Goal: Complete application form: Complete application form

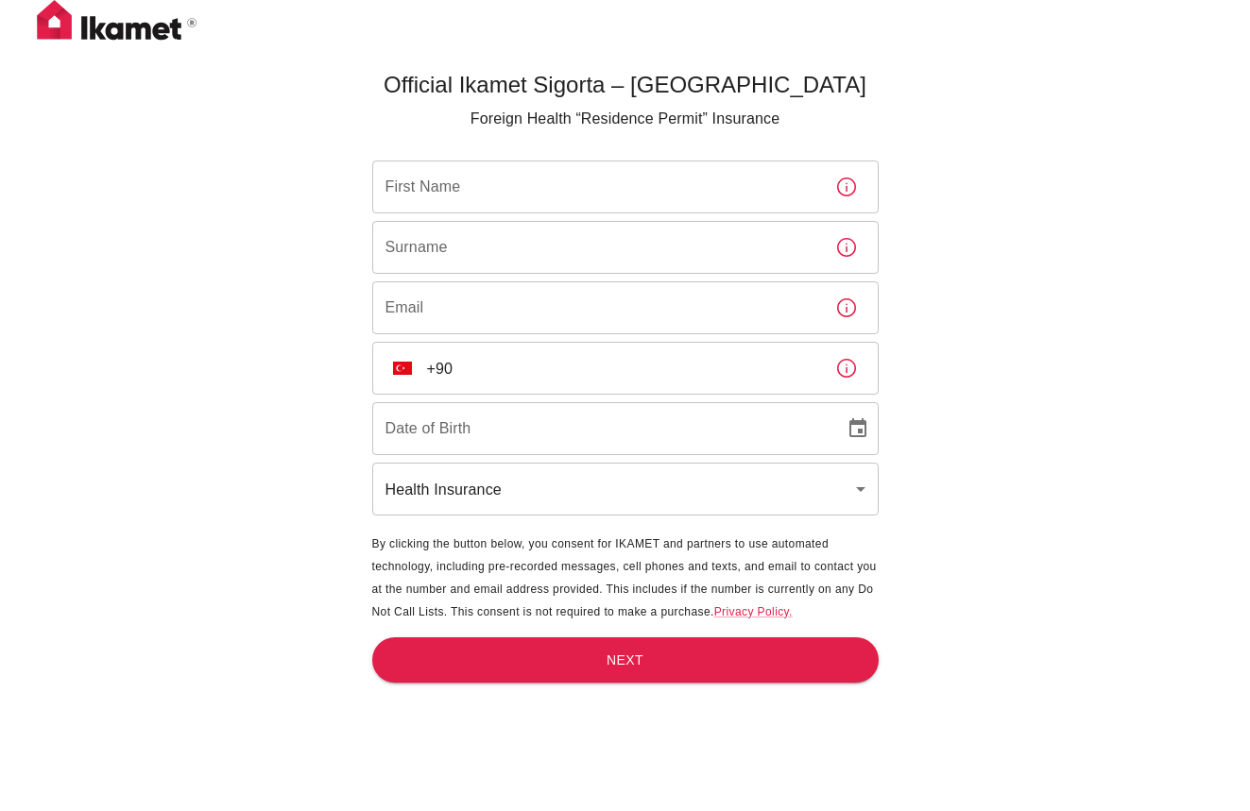
click at [521, 184] on input "First Name" at bounding box center [596, 187] width 448 height 53
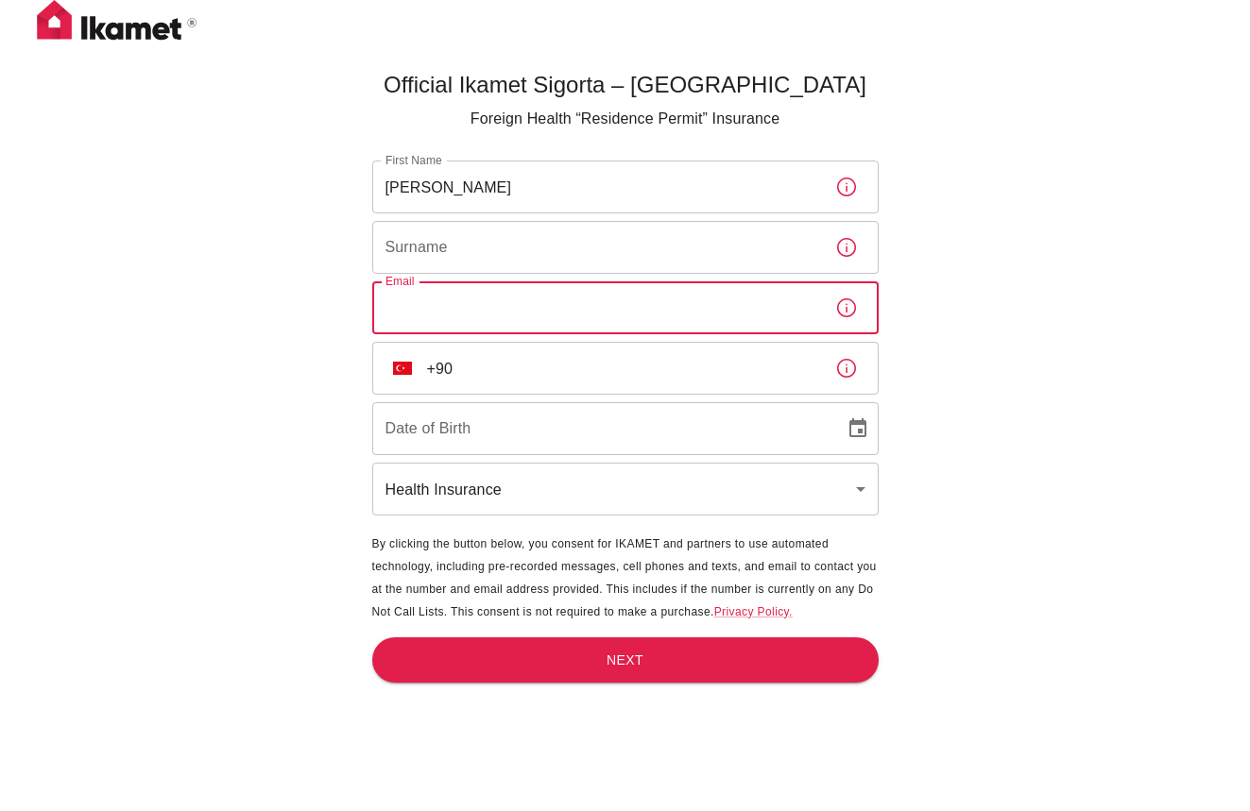
click at [524, 316] on input "Email" at bounding box center [596, 308] width 448 height 53
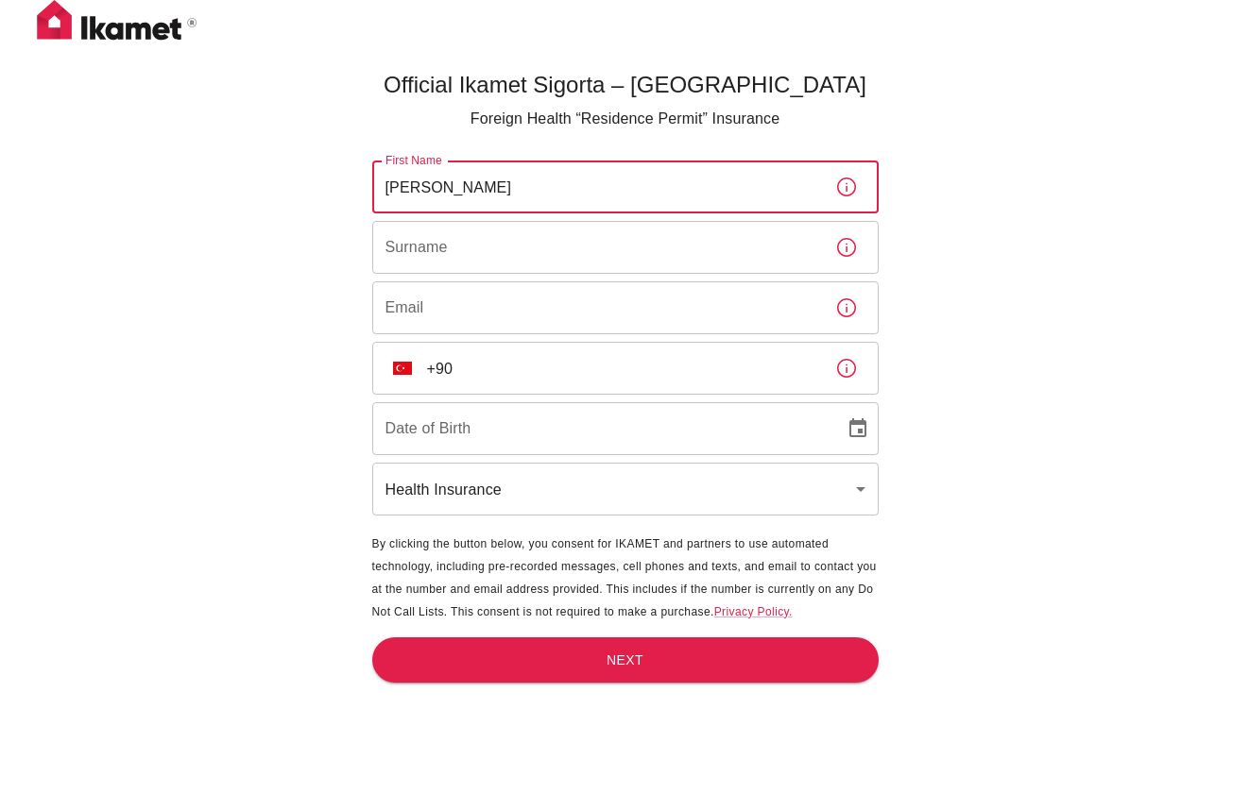
click at [524, 186] on input "[PERSON_NAME]" at bounding box center [596, 187] width 448 height 53
type input "[PERSON_NAME]"
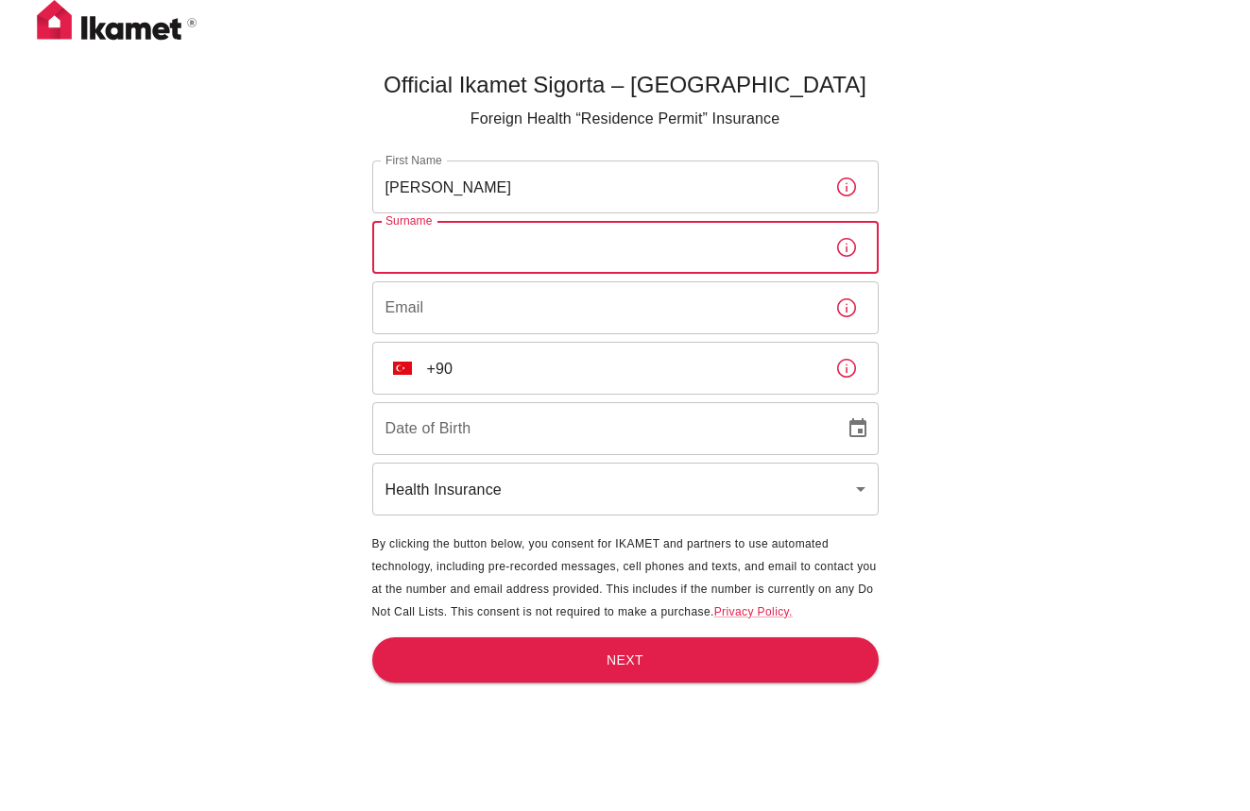
click at [453, 236] on input "Surname" at bounding box center [596, 247] width 448 height 53
type input "[PERSON_NAME]"
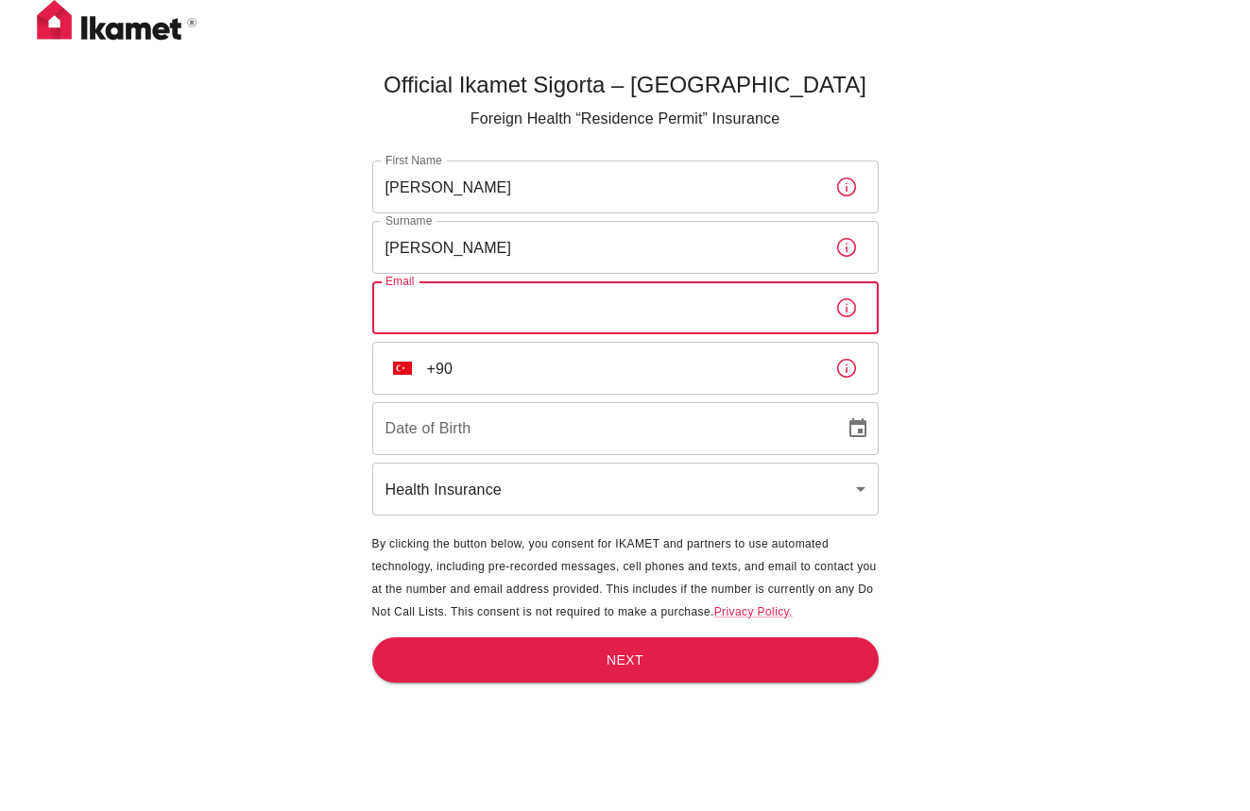
click at [456, 295] on input "Email" at bounding box center [596, 308] width 448 height 53
type input "[EMAIL_ADDRESS][DOMAIN_NAME]"
click at [492, 367] on input "+90" at bounding box center [623, 368] width 393 height 53
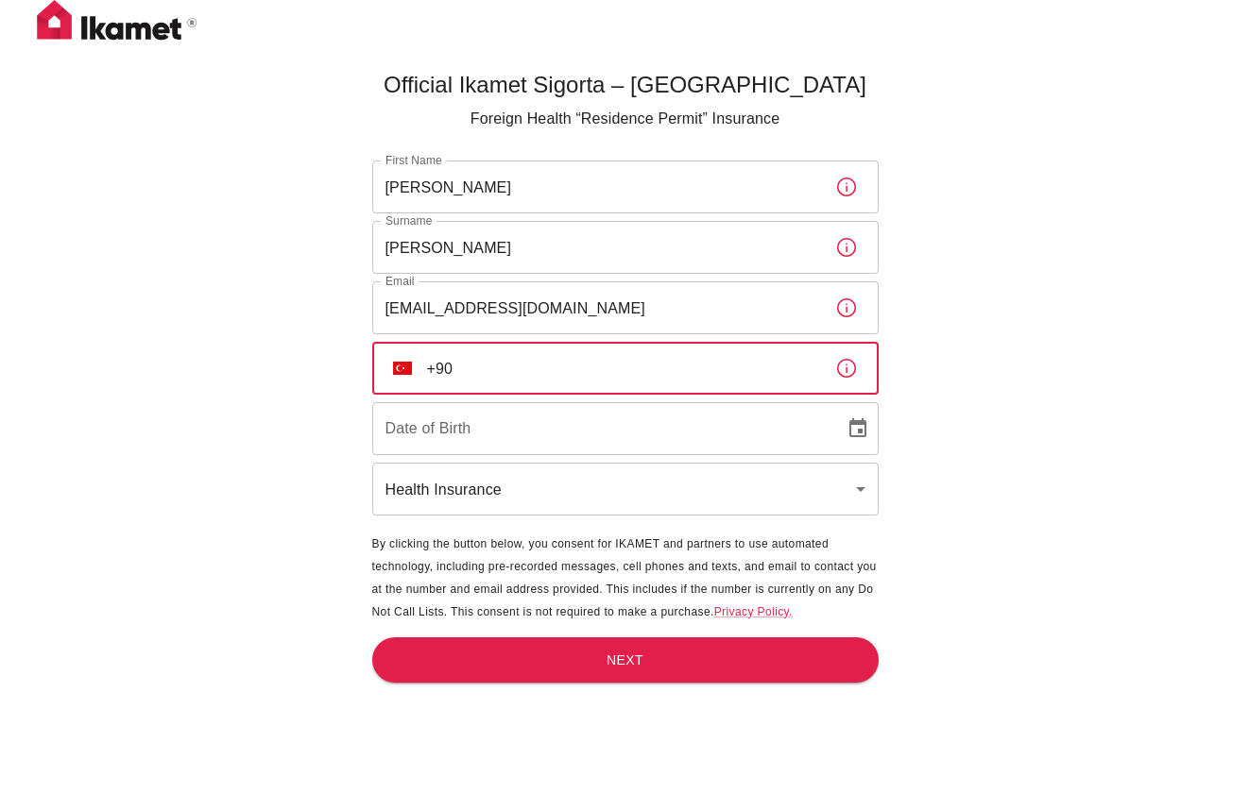
type input "[PHONE_NUMBER]"
type input "DD/MM/YYYY"
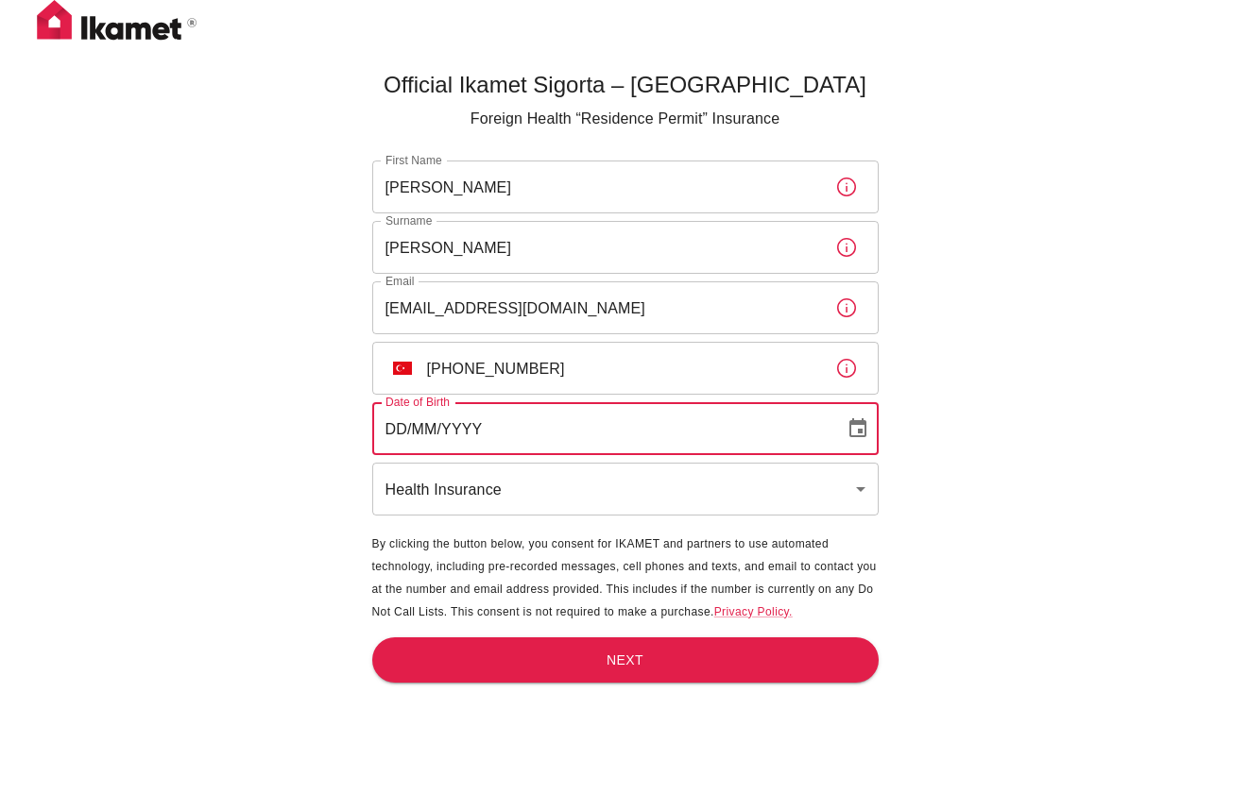
click at [495, 428] on input "DD/MM/YYYY" at bounding box center [601, 428] width 459 height 53
click at [856, 427] on icon "Choose date" at bounding box center [857, 429] width 23 height 23
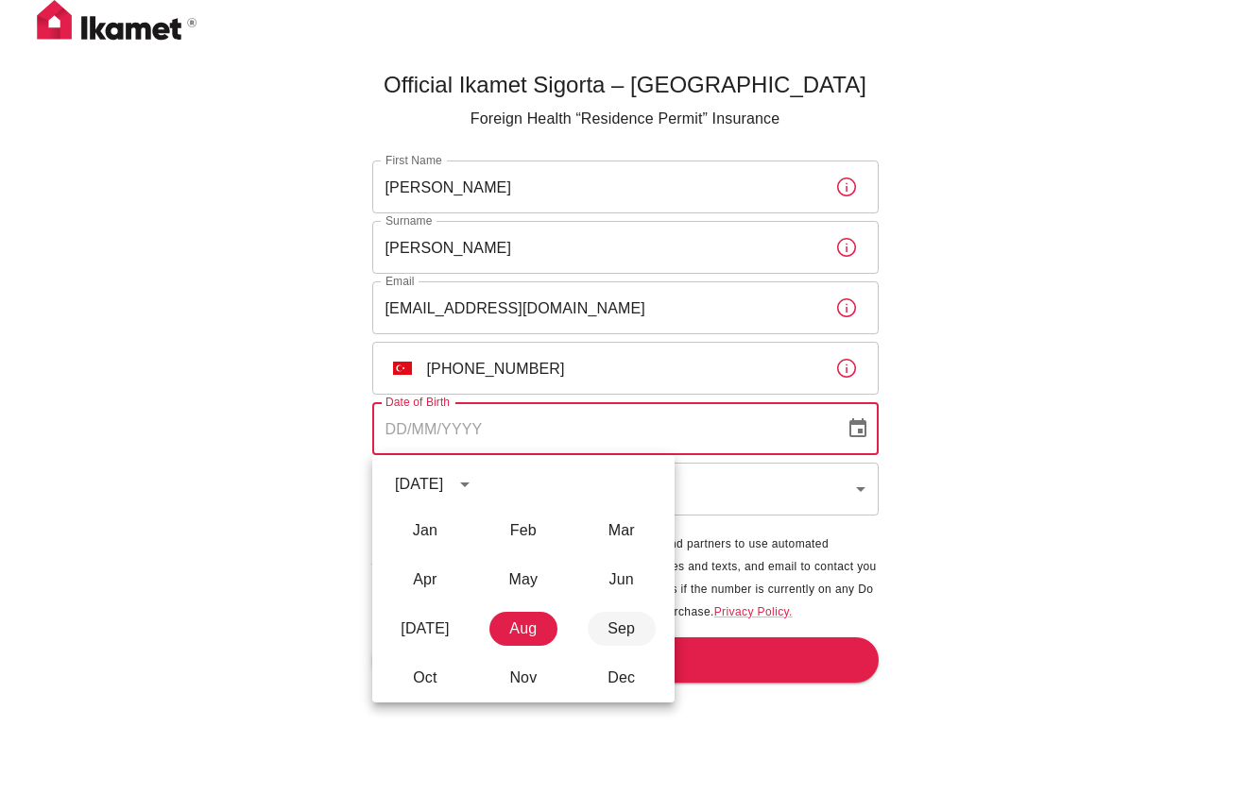
click at [615, 629] on button "Sep" at bounding box center [622, 629] width 68 height 34
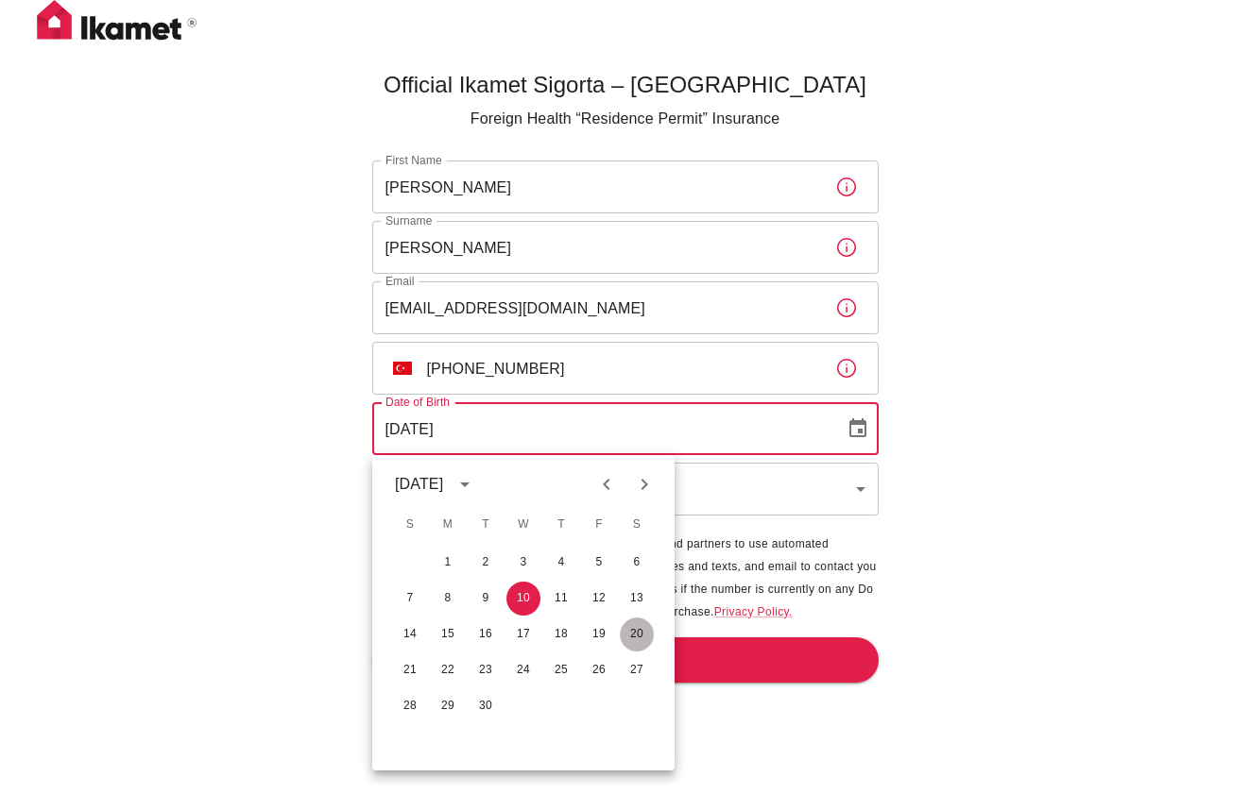
click at [641, 631] on button "20" at bounding box center [637, 635] width 34 height 34
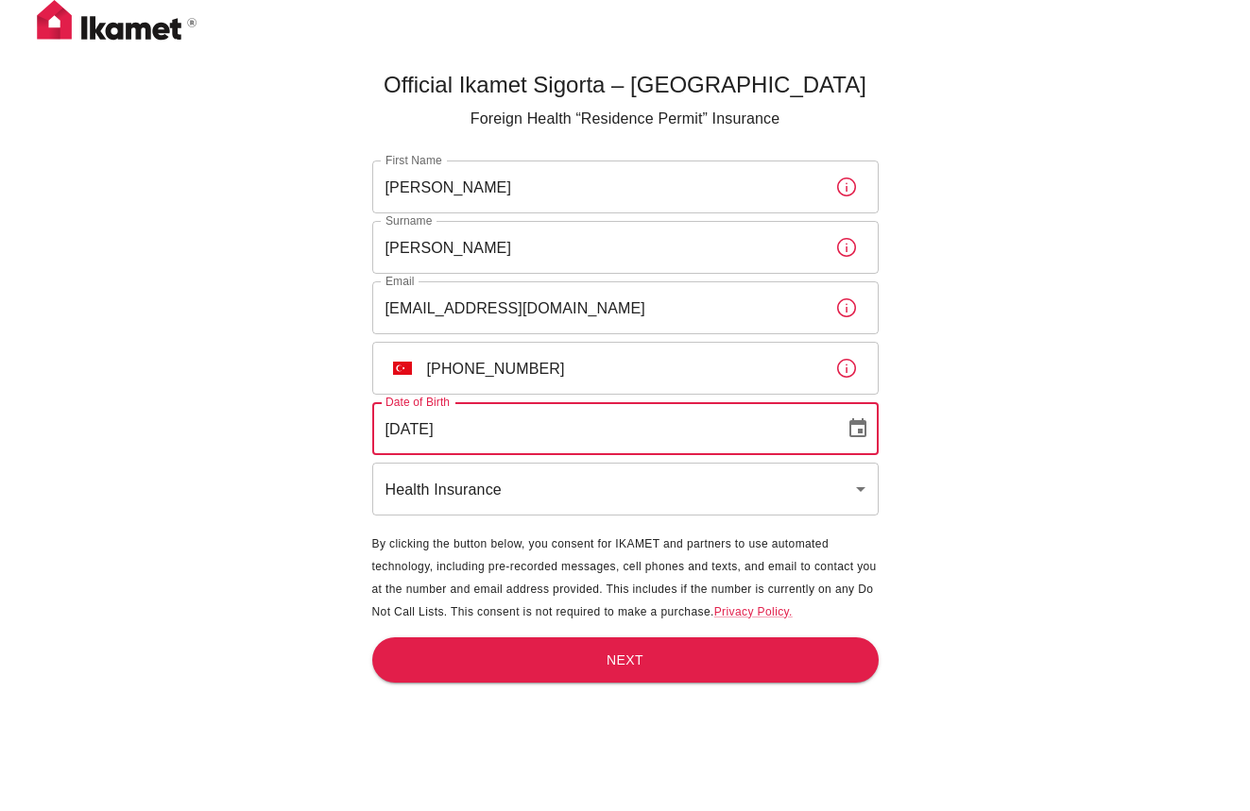
click at [465, 429] on input "[DATE]" at bounding box center [601, 428] width 459 height 53
click at [472, 428] on input "DD/09/2025" at bounding box center [601, 428] width 459 height 53
click at [858, 428] on icon "Choose date" at bounding box center [857, 429] width 23 height 23
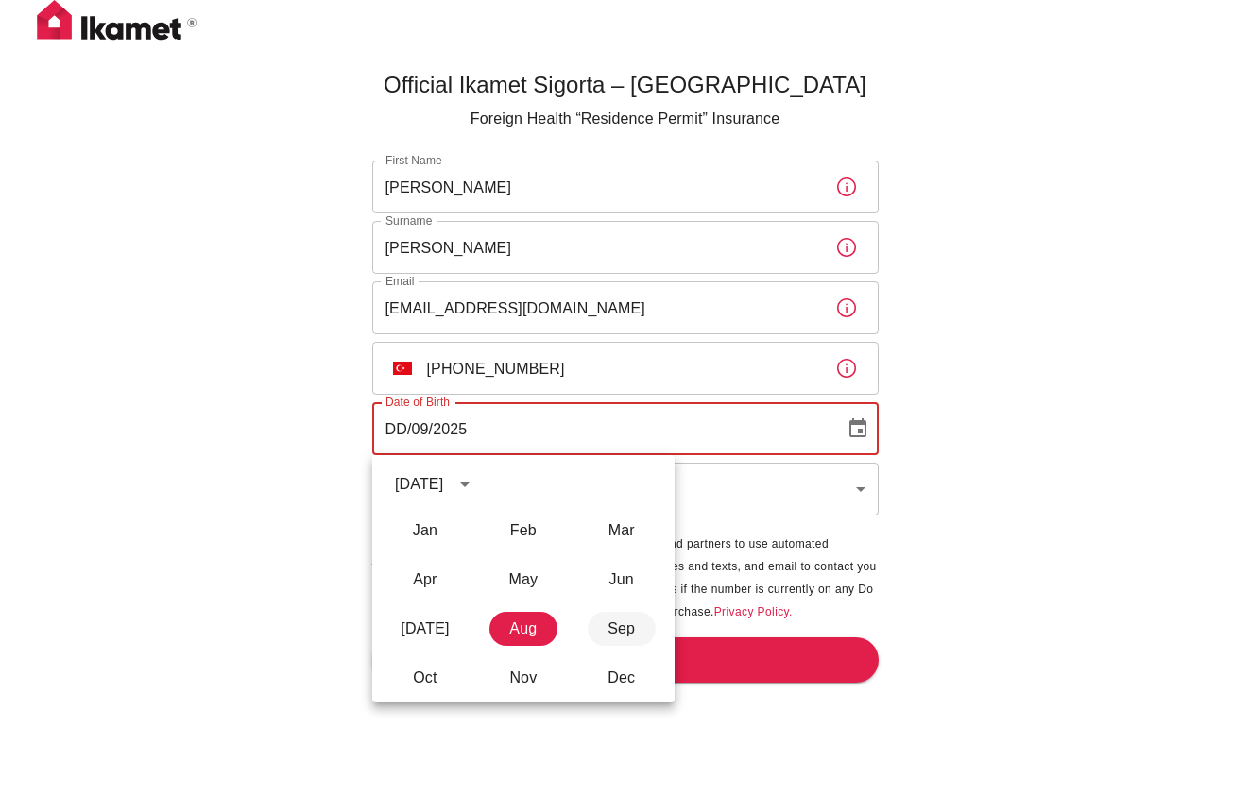
click at [622, 632] on button "Sep" at bounding box center [622, 629] width 68 height 34
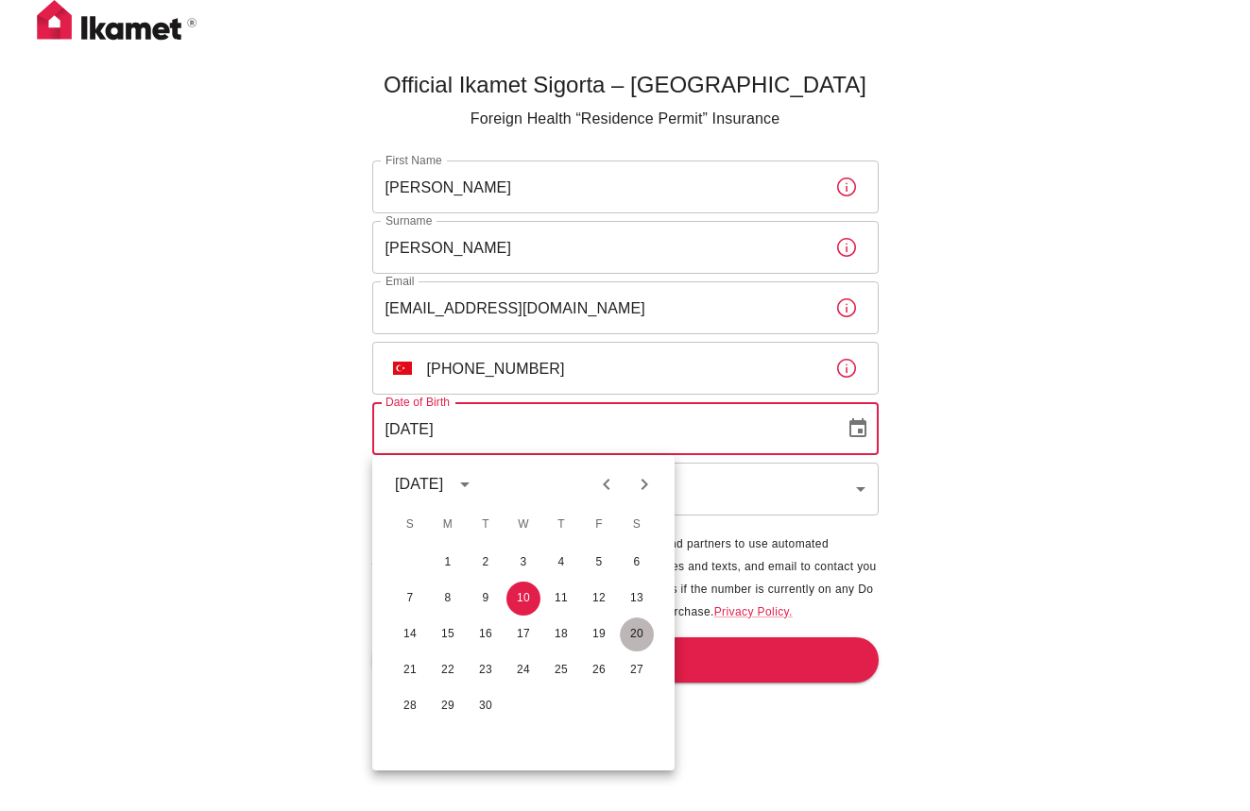
click at [638, 632] on button "20" at bounding box center [637, 635] width 34 height 34
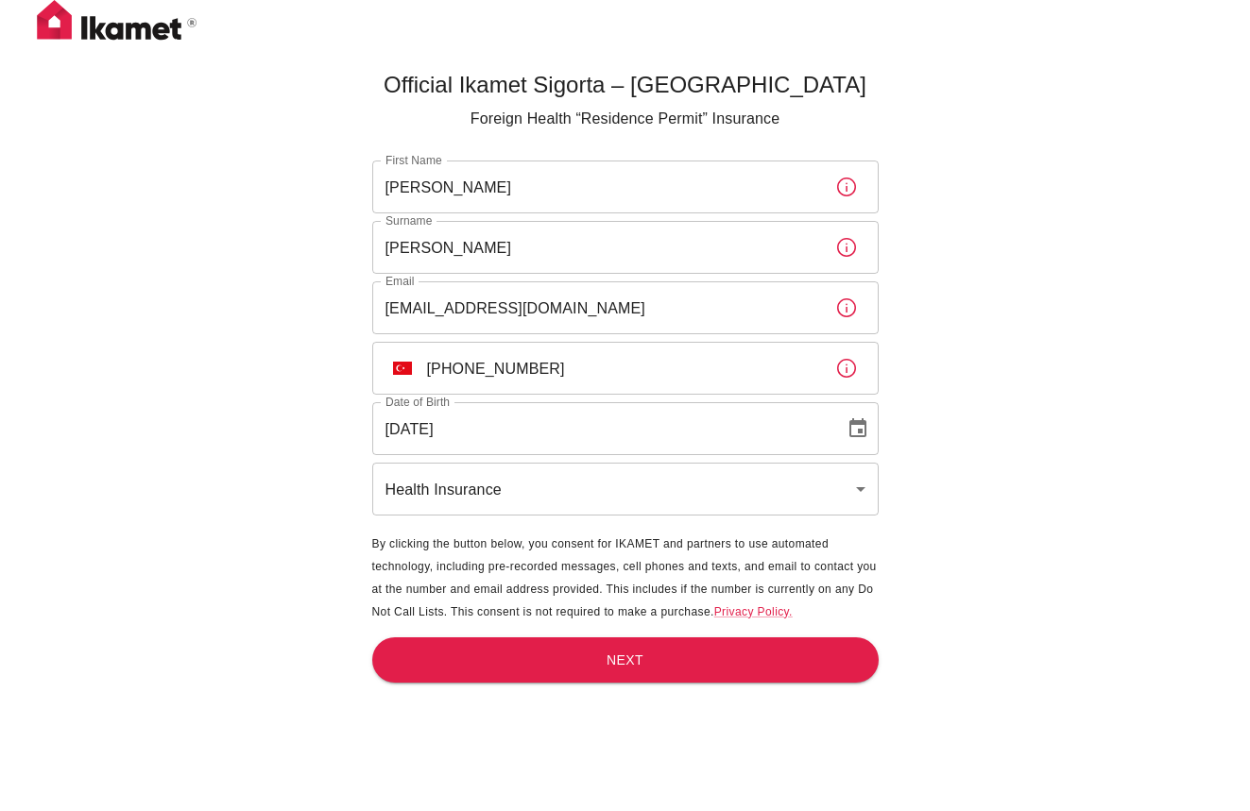
click at [861, 426] on icon "Choose date, selected date is Sep 20, 2025" at bounding box center [857, 429] width 23 height 23
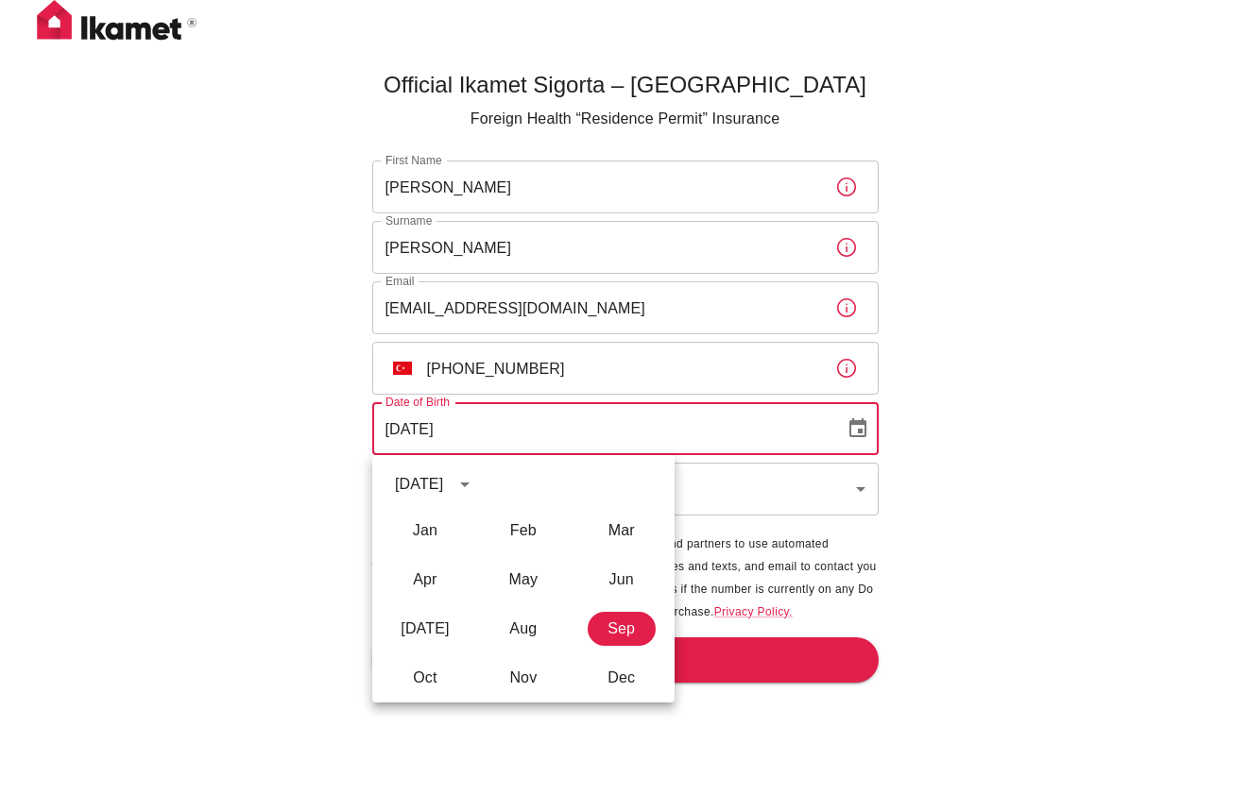
click at [487, 427] on input "[DATE]" at bounding box center [601, 428] width 459 height 53
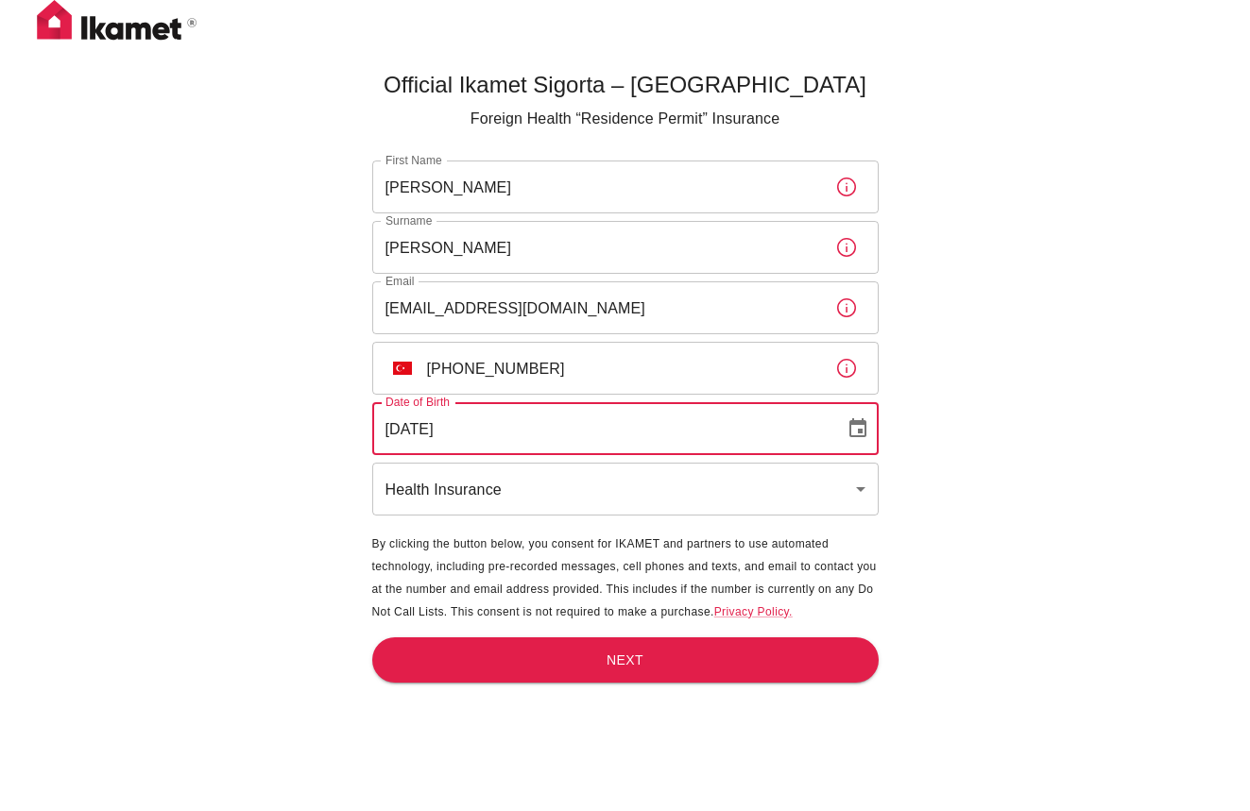
click at [469, 426] on input "[DATE]" at bounding box center [601, 428] width 459 height 53
click at [466, 428] on input "DD/09/2025" at bounding box center [601, 428] width 459 height 53
click at [481, 429] on input "DD/09/2025" at bounding box center [601, 428] width 459 height 53
click at [862, 430] on icon "Choose date" at bounding box center [857, 429] width 23 height 23
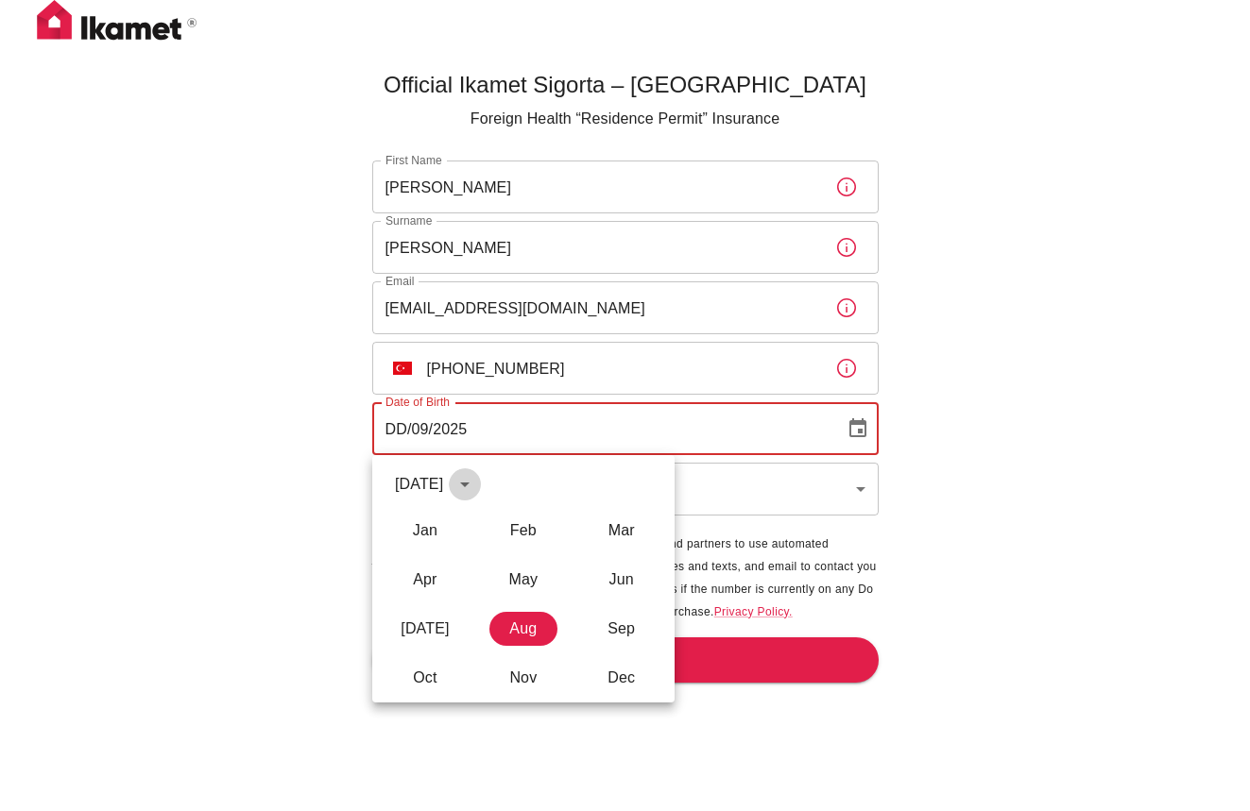
click at [470, 485] on icon "calendar view is open, switch to year view" at bounding box center [464, 485] width 9 height 5
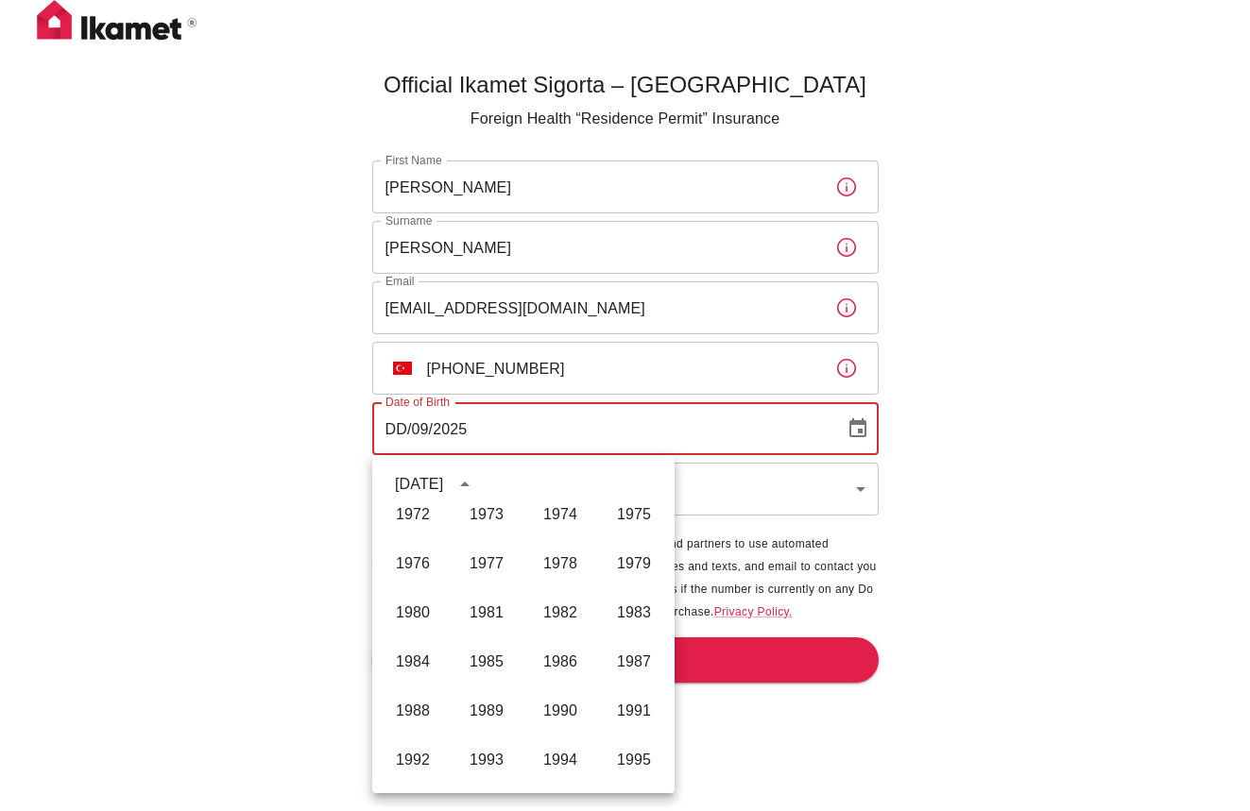
scroll to position [787, 0]
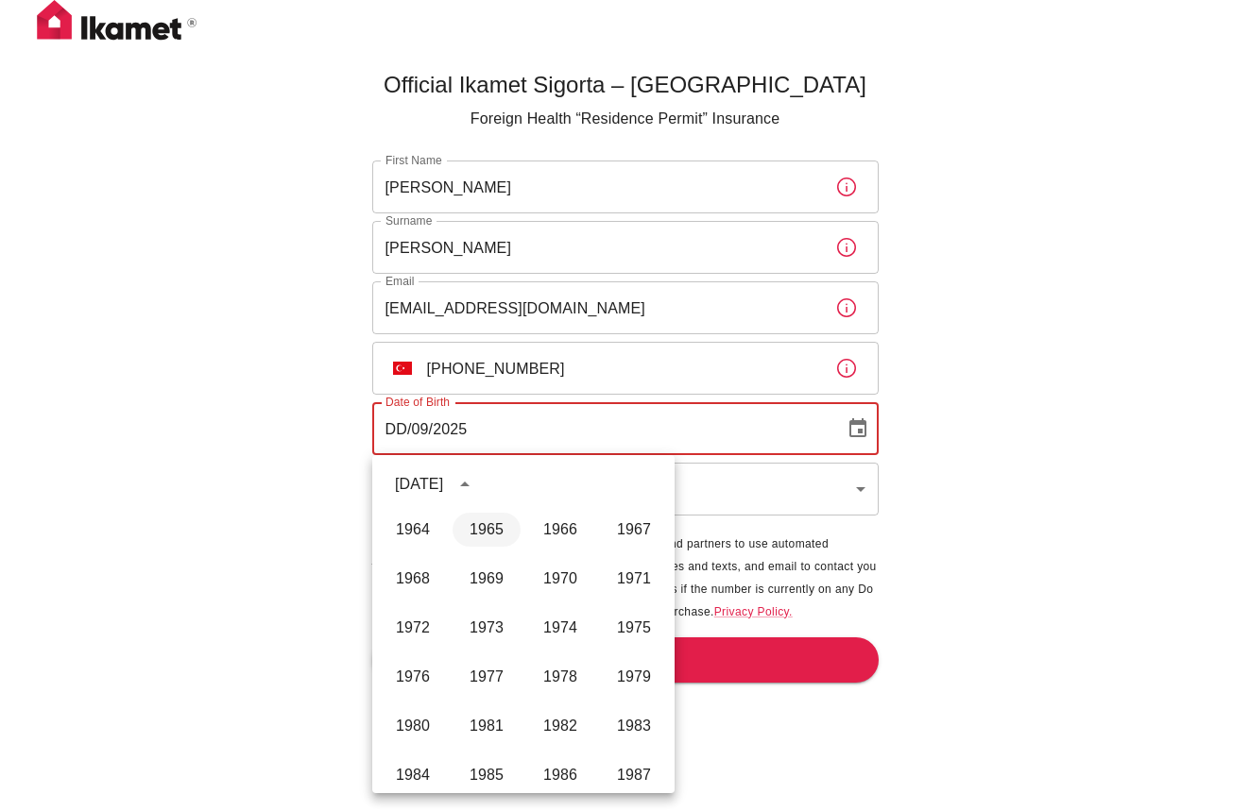
click at [498, 530] on button "1965" at bounding box center [487, 530] width 68 height 34
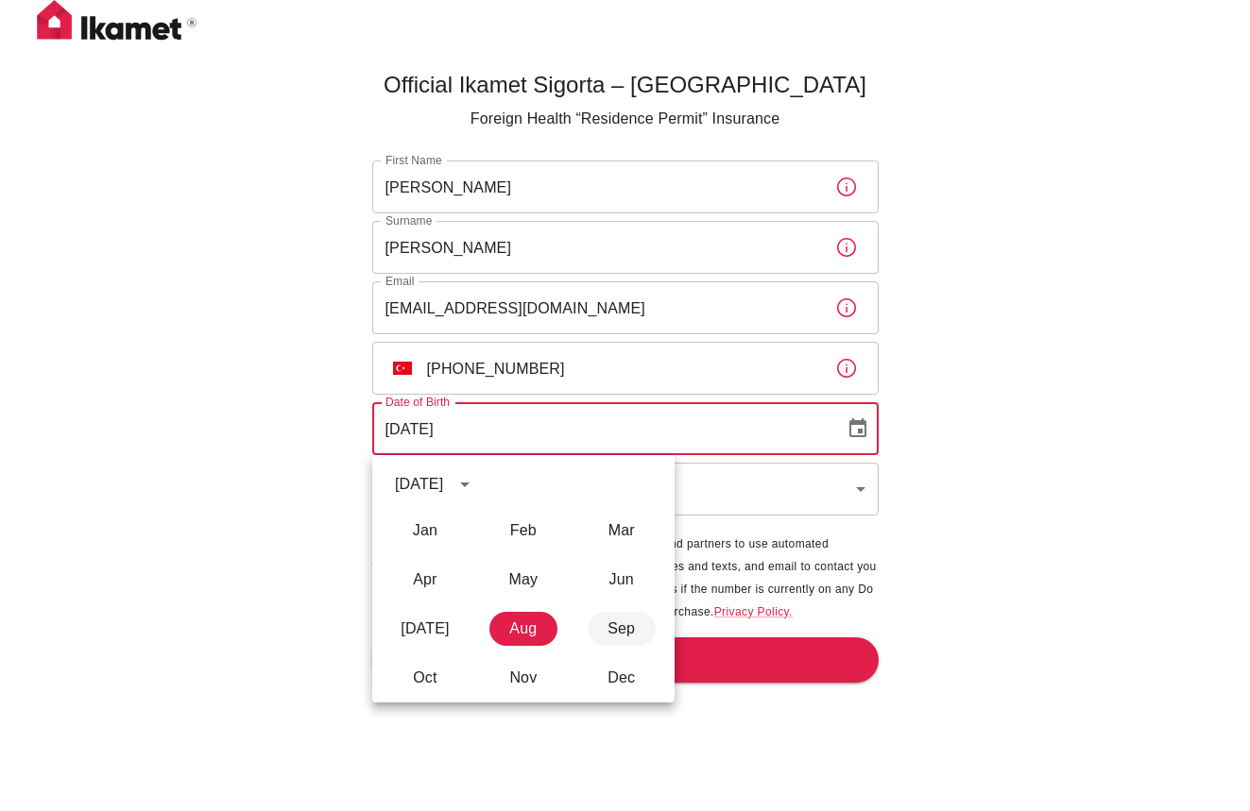
click at [622, 627] on button "Sep" at bounding box center [622, 629] width 68 height 34
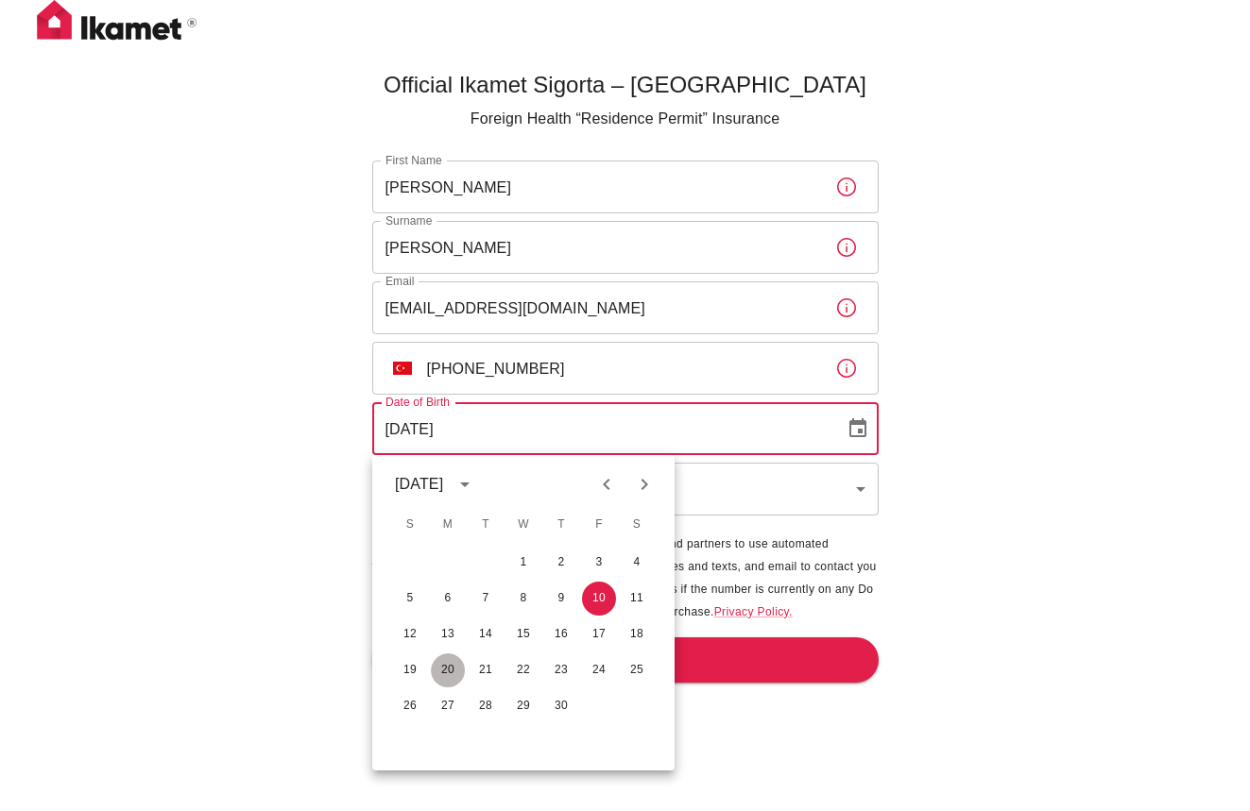
click at [453, 665] on button "20" at bounding box center [448, 671] width 34 height 34
type input "[DATE]"
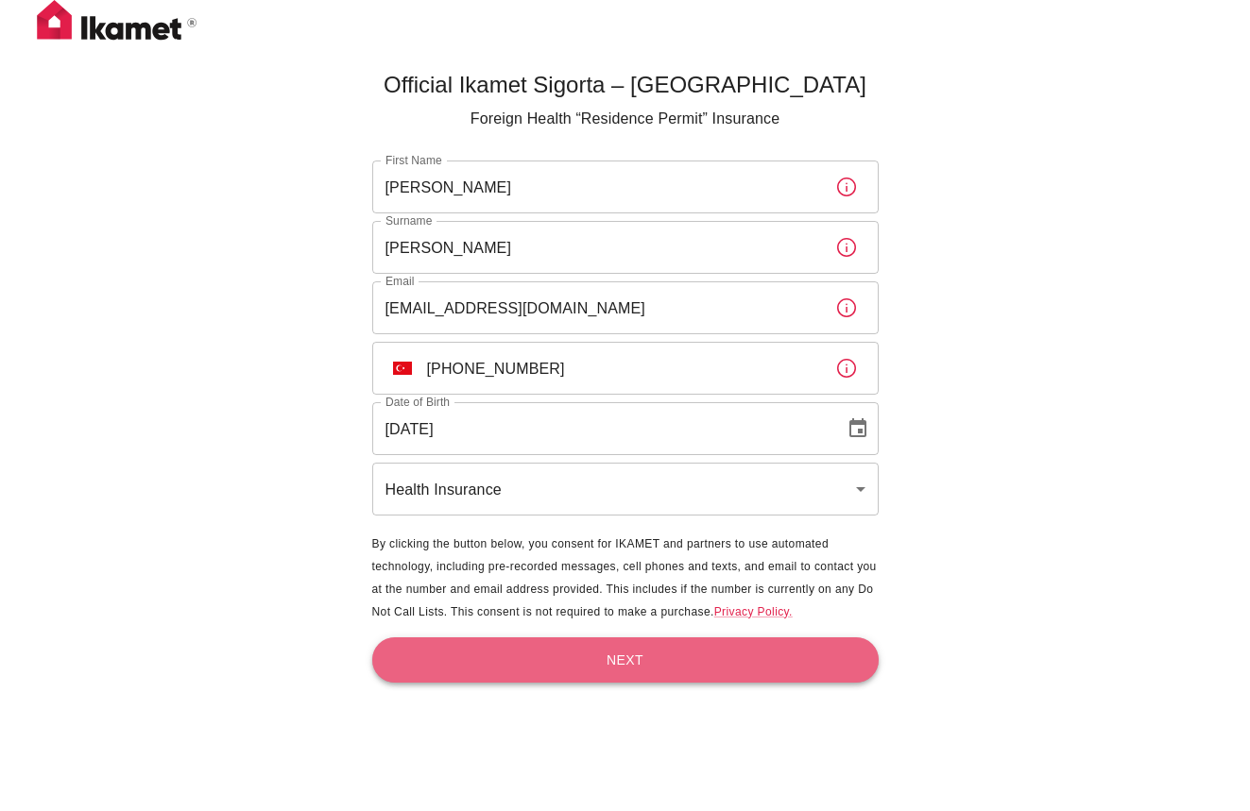
click at [717, 666] on button "Next" at bounding box center [625, 661] width 506 height 46
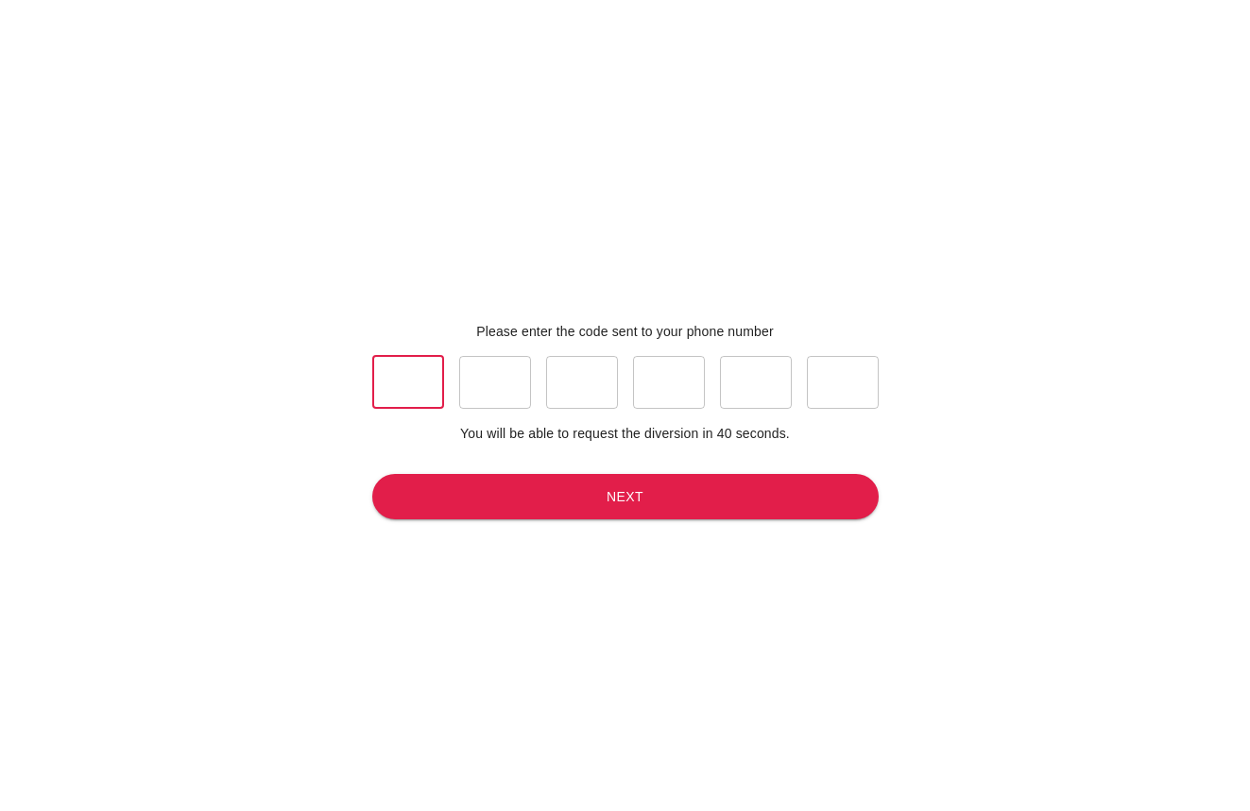
click at [398, 383] on input "text" at bounding box center [408, 382] width 72 height 53
type input "6"
type input "8"
type input "5"
type input "1"
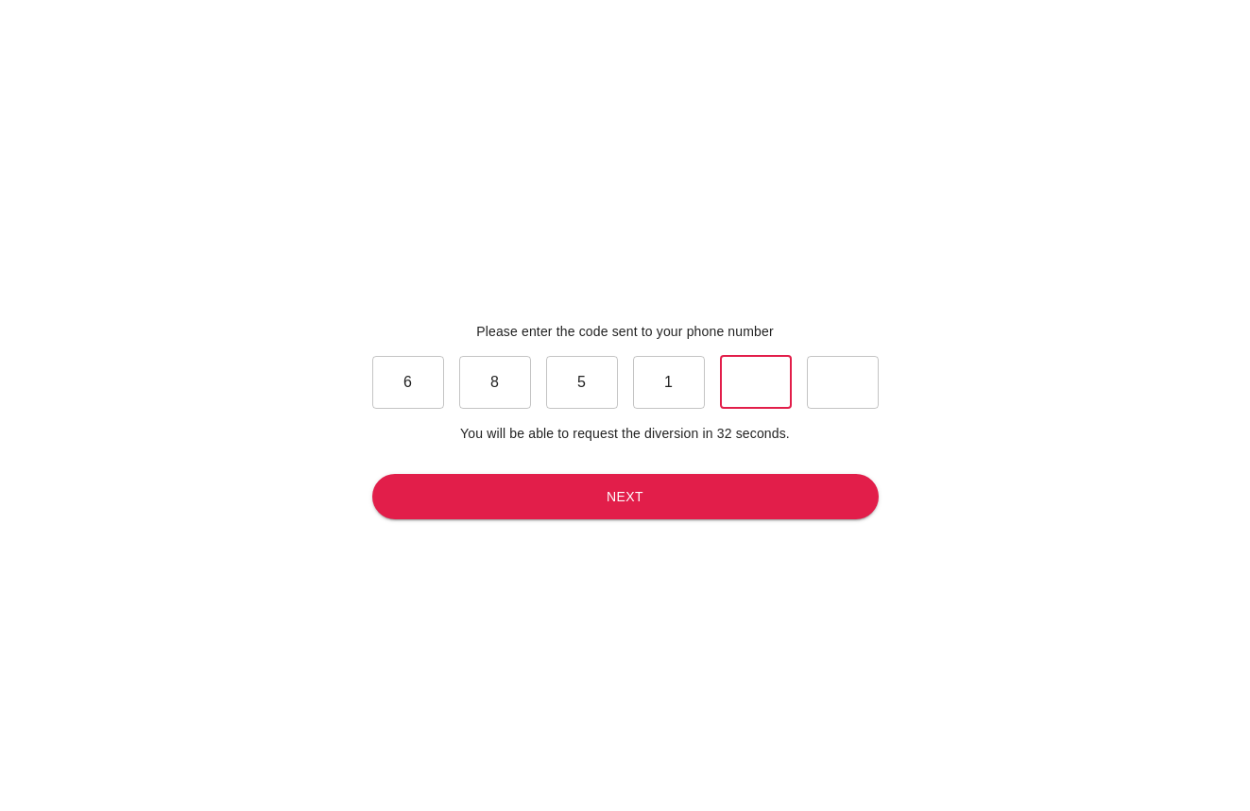
type input "0"
type input "6"
click at [651, 502] on button "Next" at bounding box center [625, 497] width 506 height 46
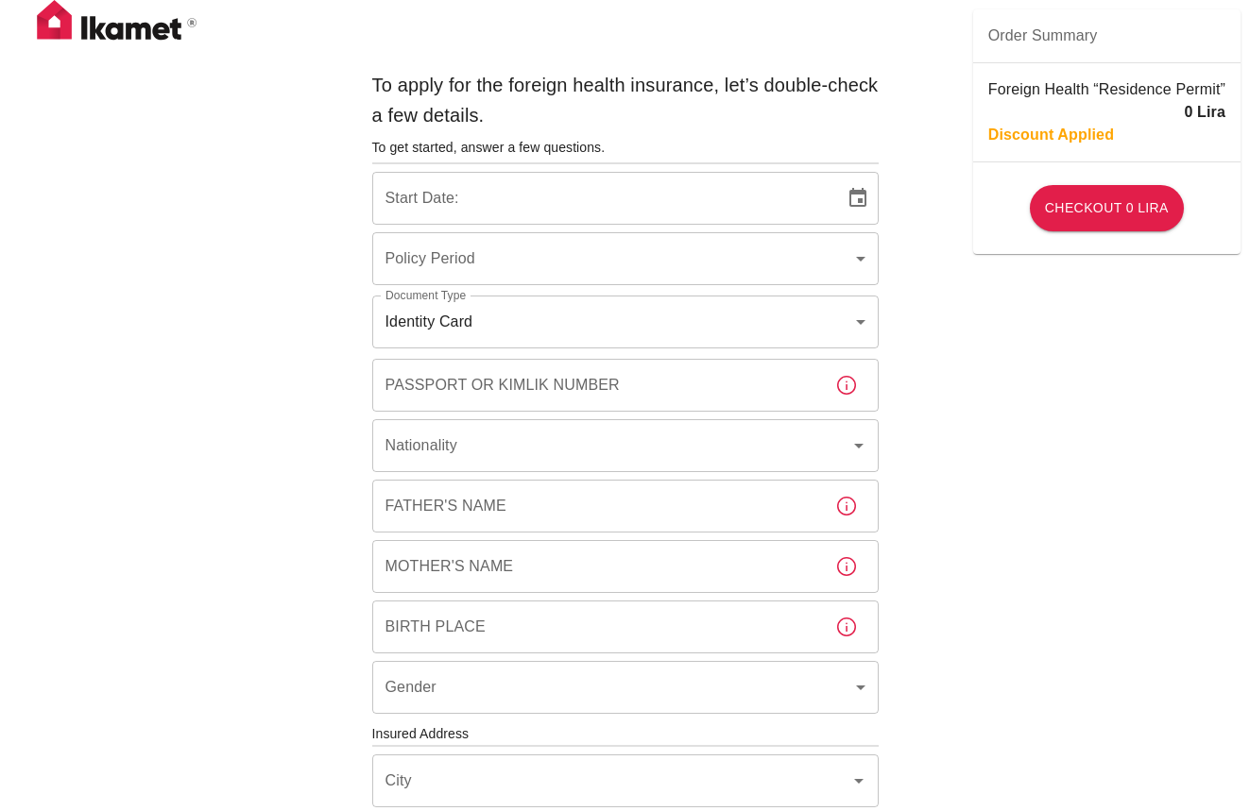
type input "b7343ef8-d55e-4554-96a8-76e30347e985"
type input "[DATE]"
click at [865, 322] on body "To apply for the foreign health insurance, let’s double-check a few details. To…" at bounding box center [632, 732] width 1264 height 1464
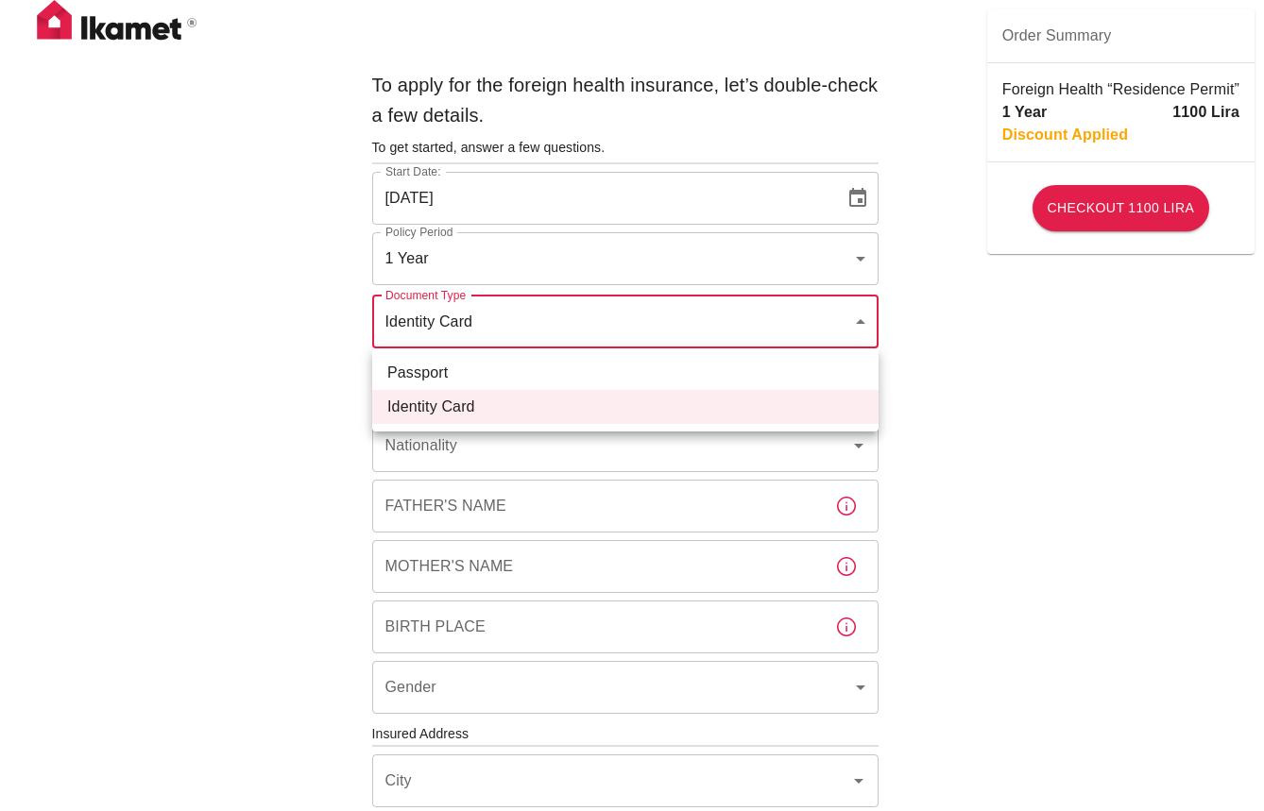
click at [865, 322] on div at bounding box center [632, 405] width 1264 height 811
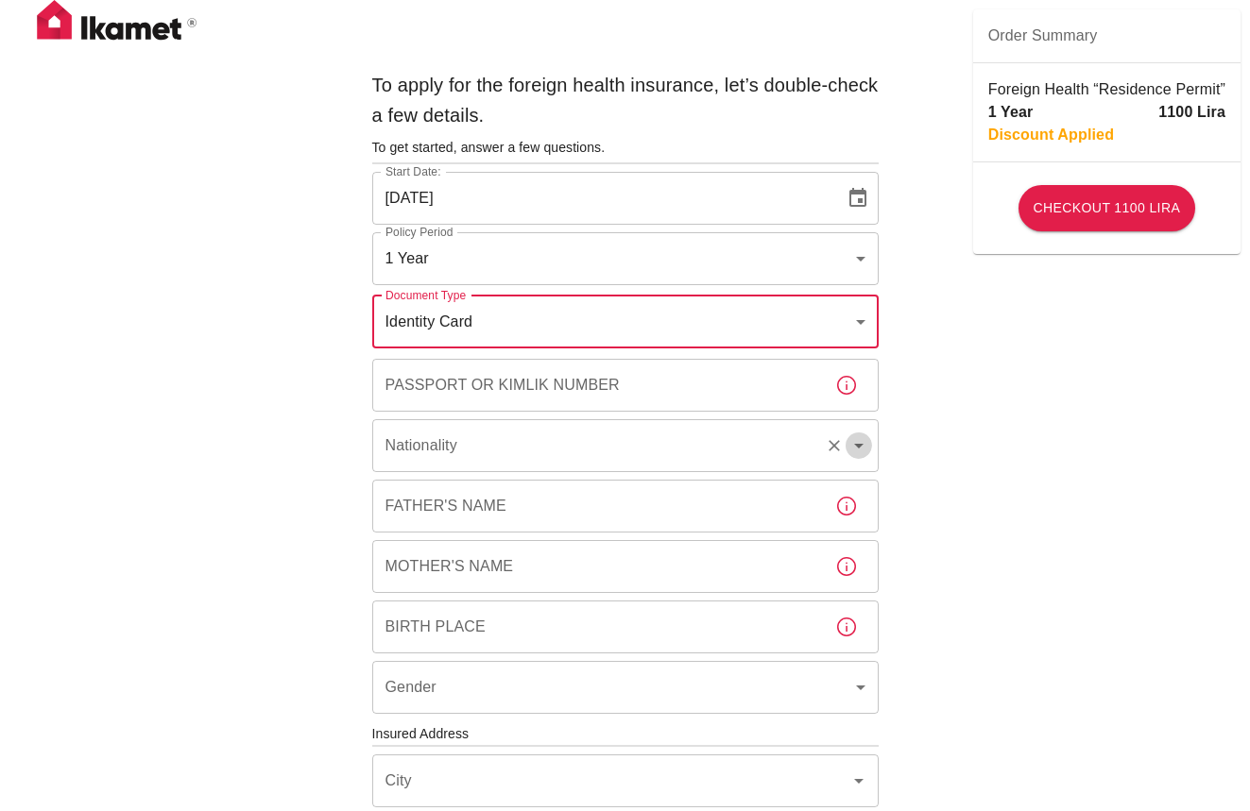
click at [859, 445] on icon "Open" at bounding box center [858, 446] width 9 height 5
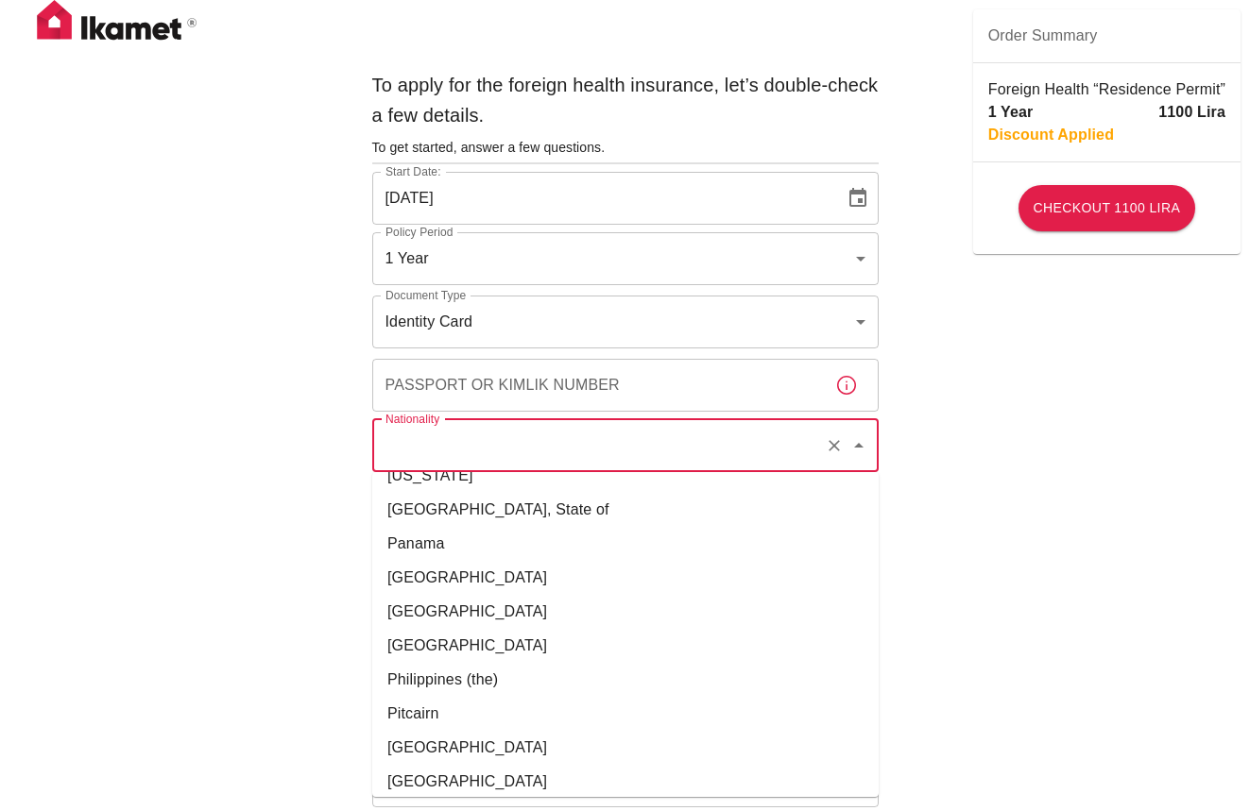
scroll to position [5856, 0]
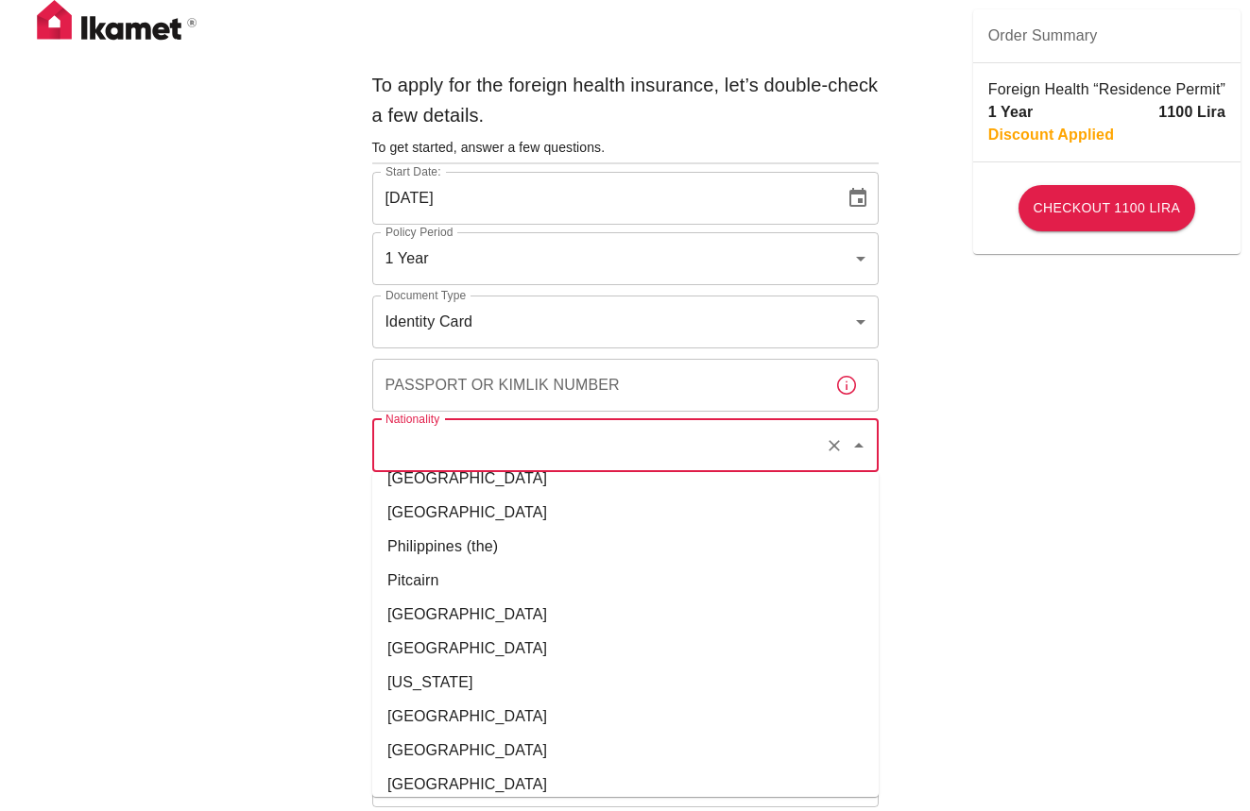
click at [444, 768] on li "[GEOGRAPHIC_DATA]" at bounding box center [625, 785] width 506 height 34
type input "[GEOGRAPHIC_DATA]"
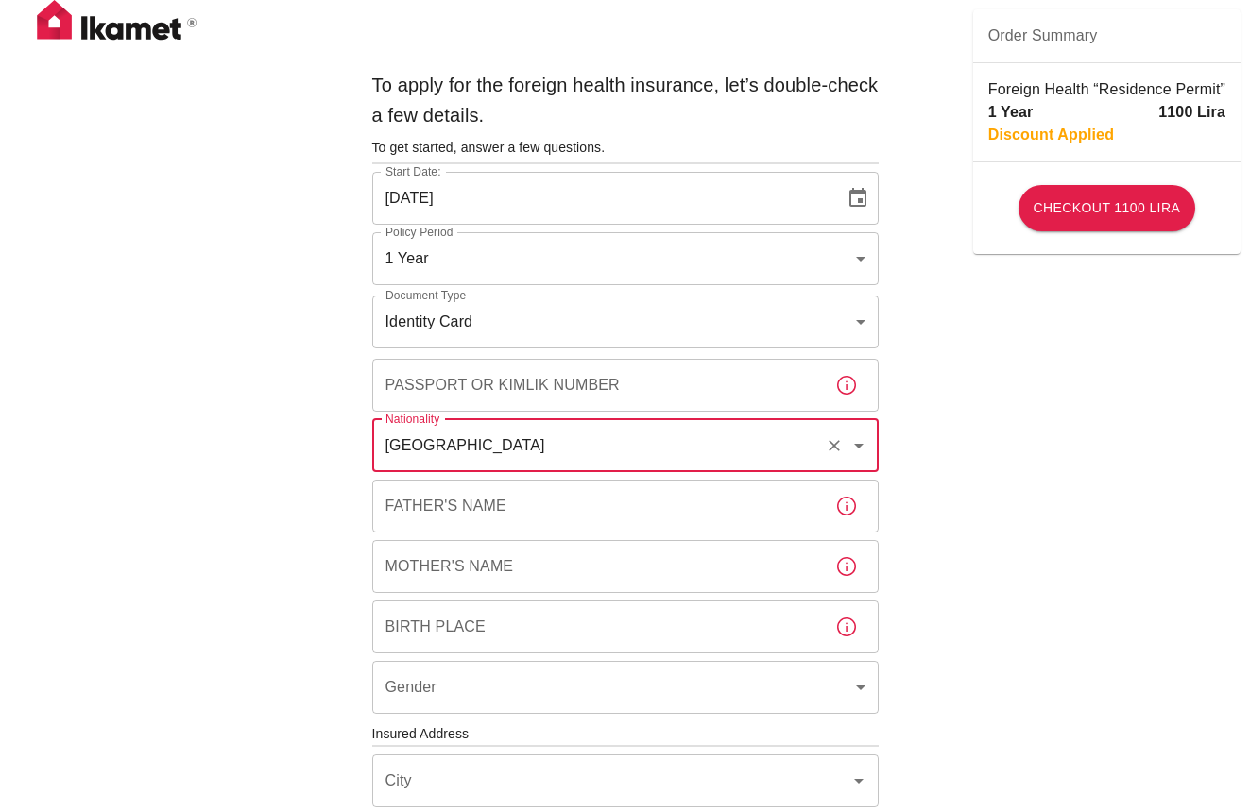
click at [846, 506] on icon "button" at bounding box center [846, 506] width 23 height 23
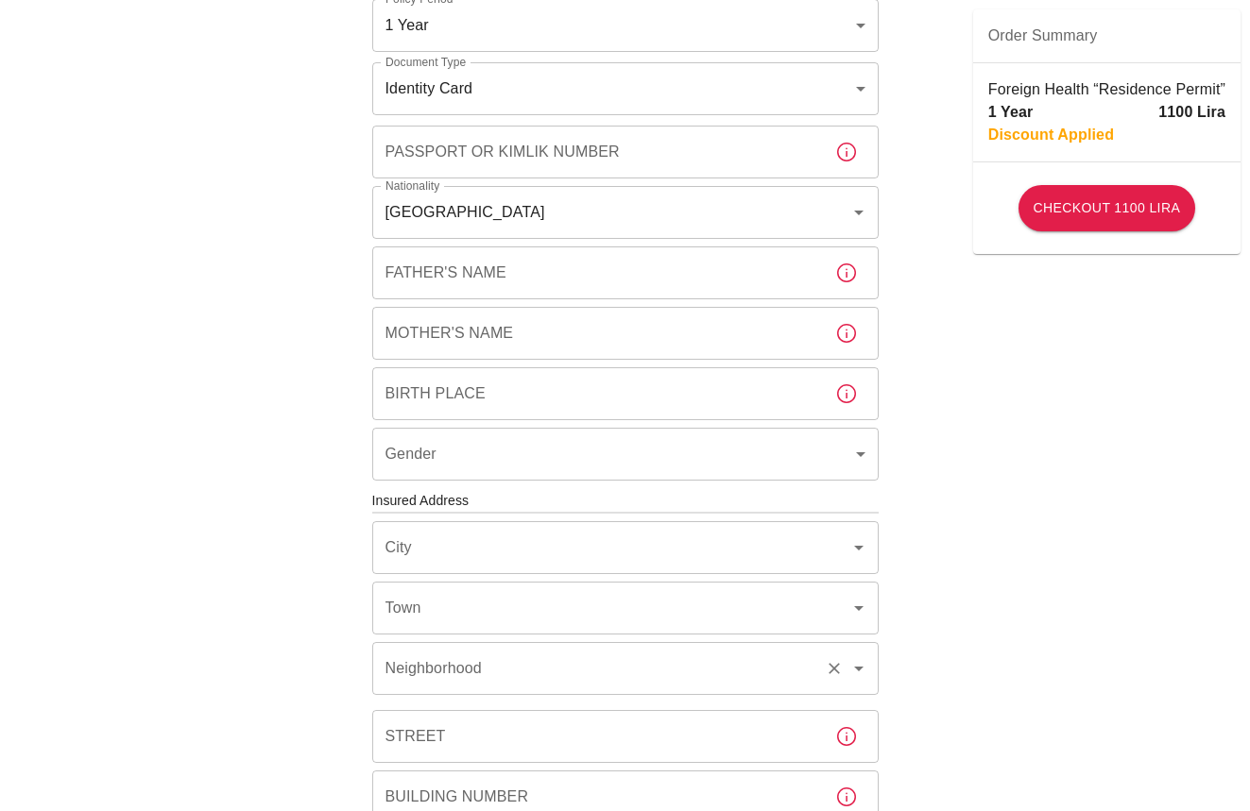
scroll to position [210, 0]
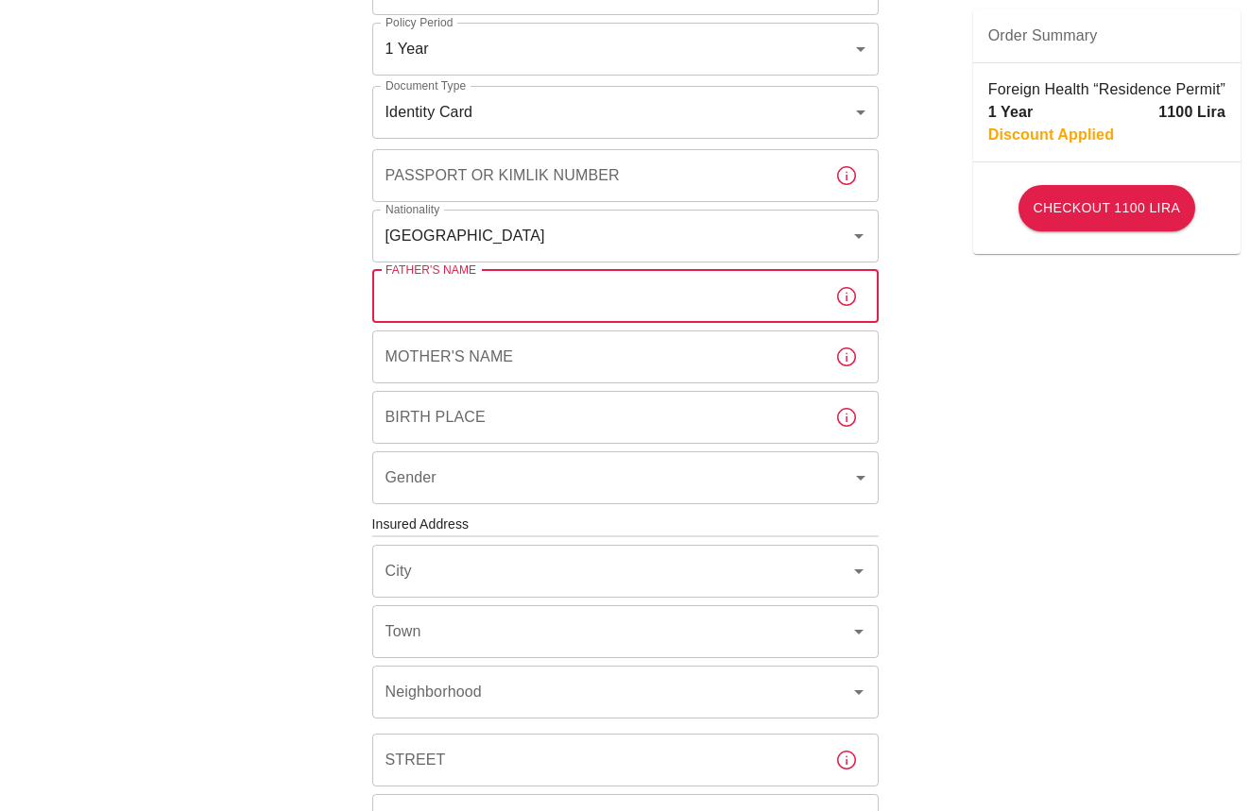
click at [526, 294] on input "Father's Name" at bounding box center [596, 296] width 448 height 53
type input "[PERSON_NAME]"
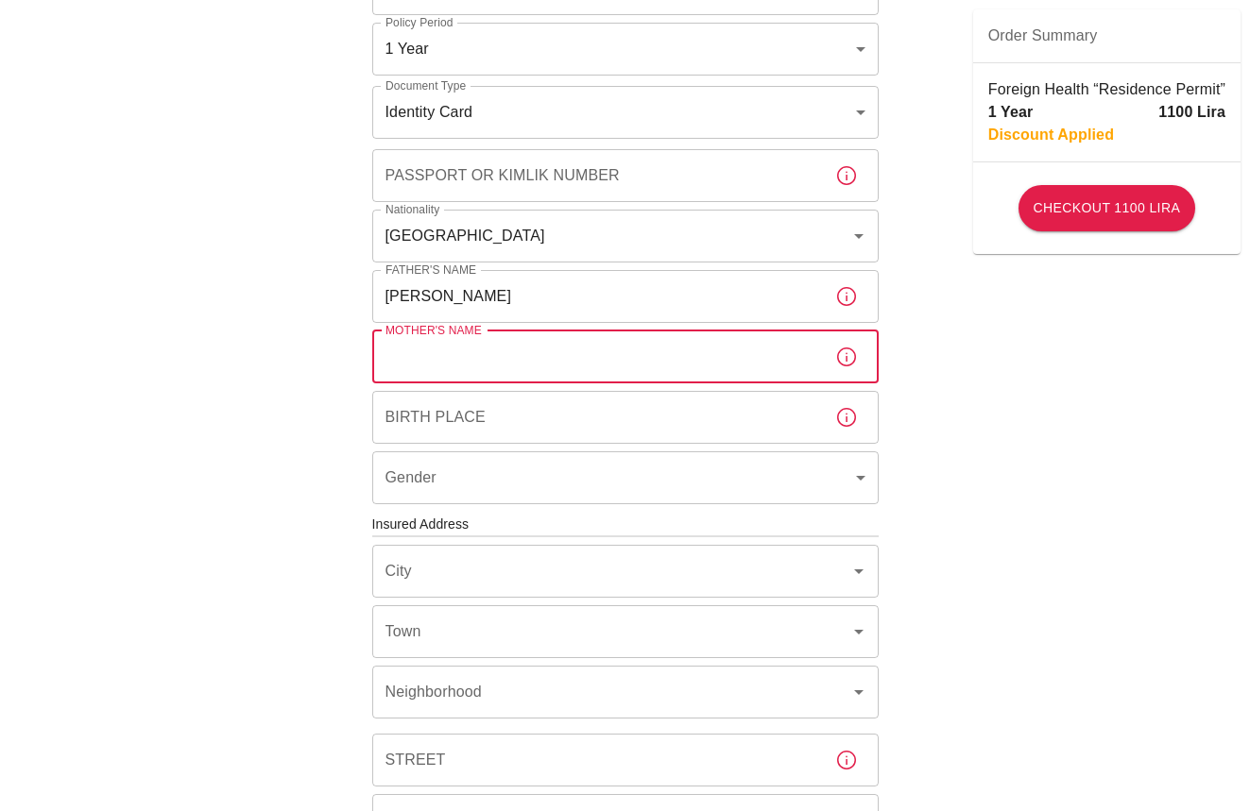
click at [505, 361] on input "Mother's Name" at bounding box center [596, 357] width 448 height 53
type input "[PERSON_NAME]"
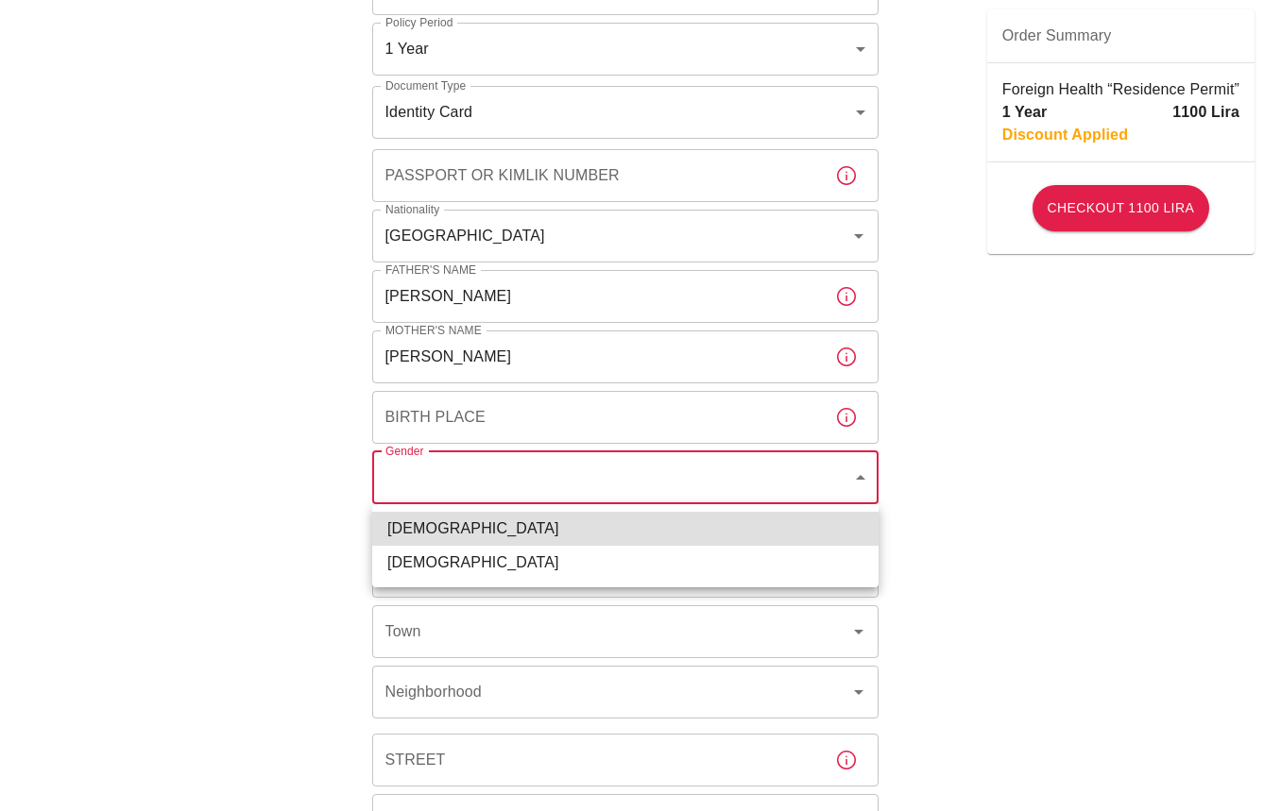
click at [858, 478] on body "To apply for the foreign health insurance, let’s double-check a few details. To…" at bounding box center [632, 522] width 1264 height 1464
click at [816, 522] on li "[DEMOGRAPHIC_DATA]" at bounding box center [625, 529] width 506 height 34
type input "[DEMOGRAPHIC_DATA]"
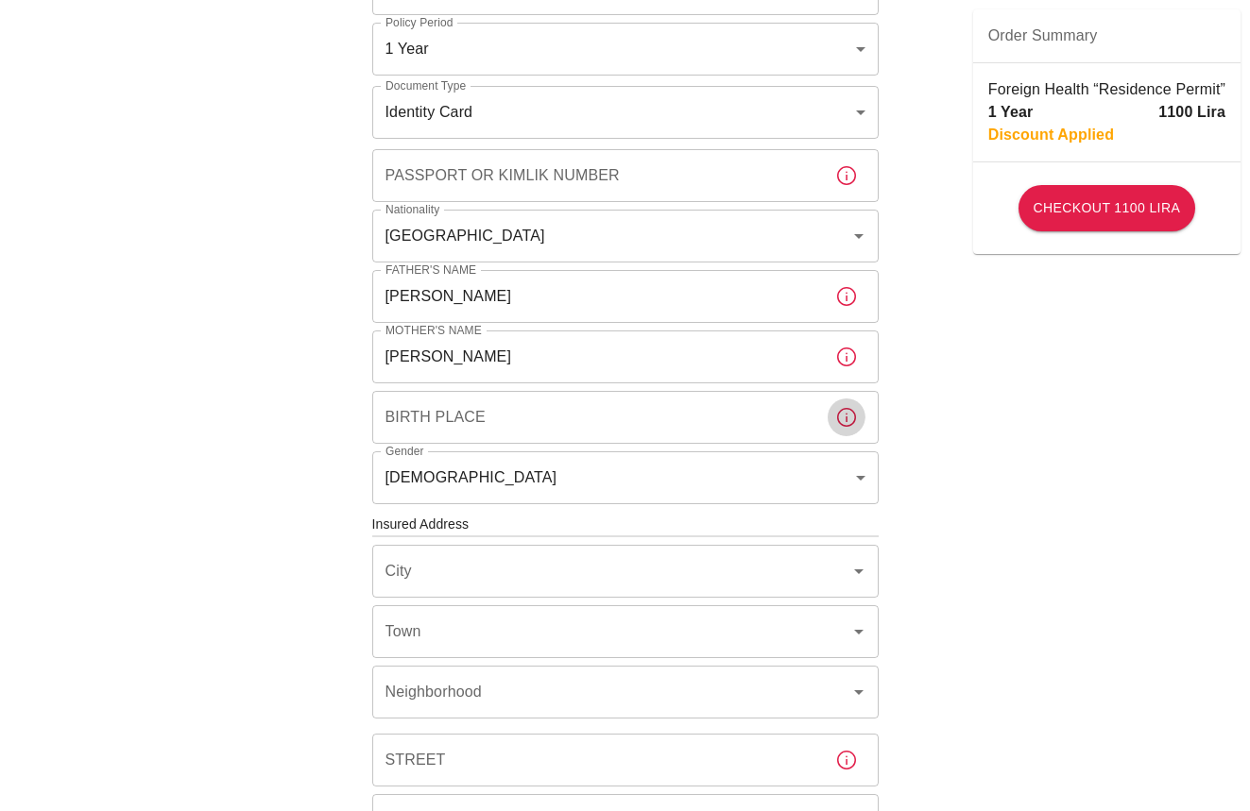
click at [848, 418] on icon "button" at bounding box center [846, 417] width 23 height 23
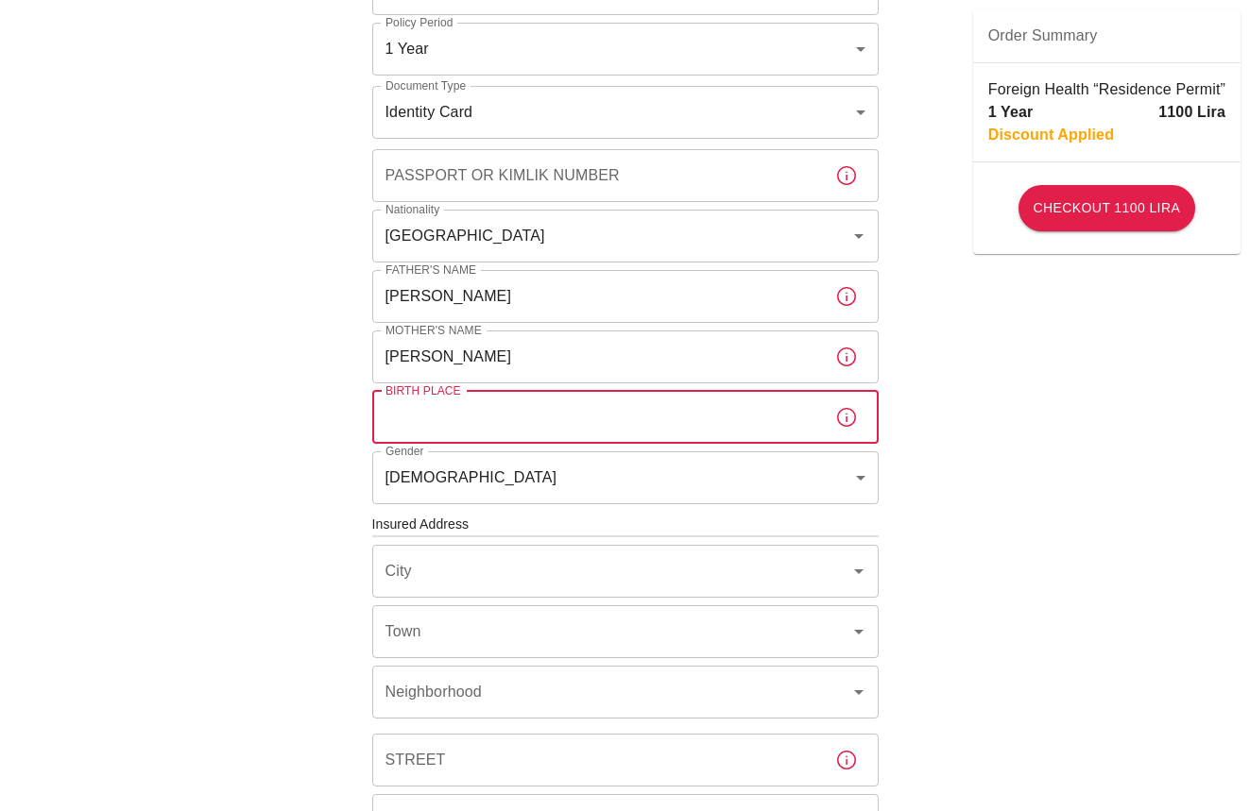
click at [499, 417] on input "Birth Place" at bounding box center [596, 417] width 448 height 53
type input "roumania"
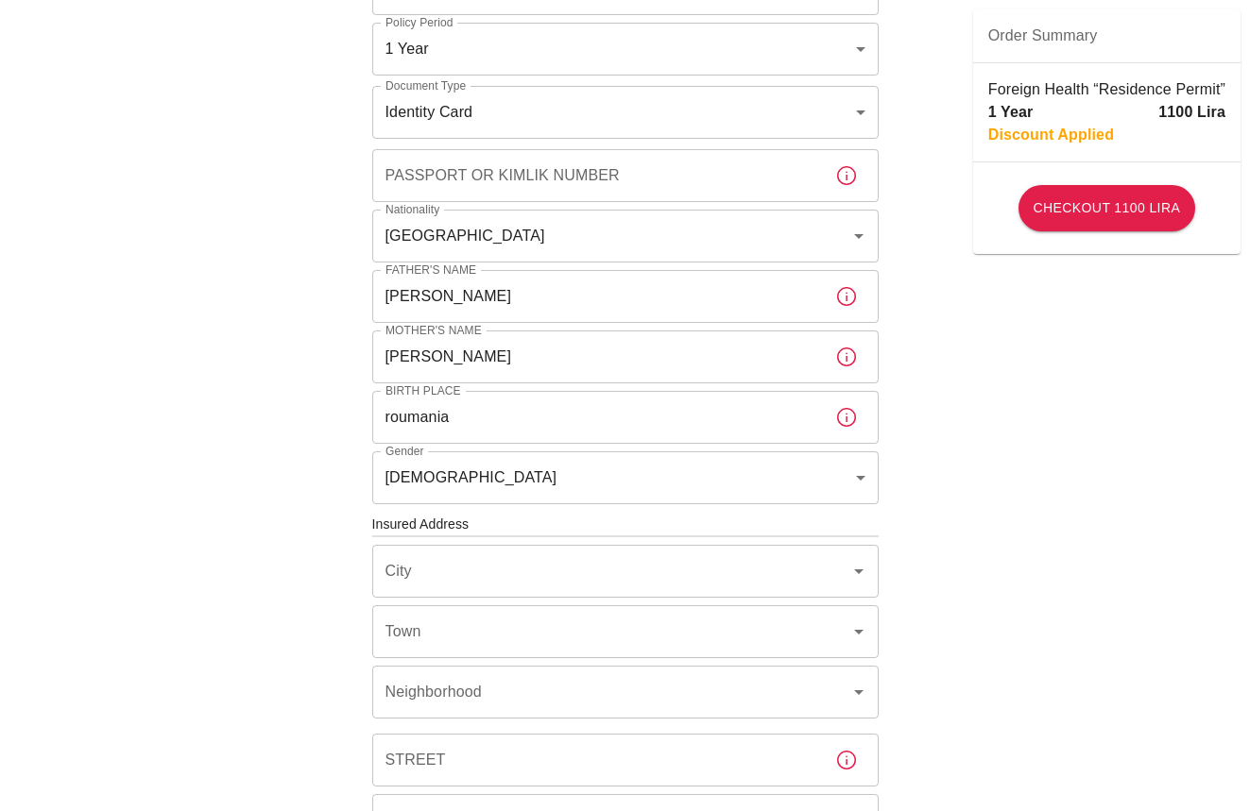
click at [929, 418] on div "To apply for the foreign health insurance, let’s double-check a few details. To…" at bounding box center [625, 522] width 1250 height 1464
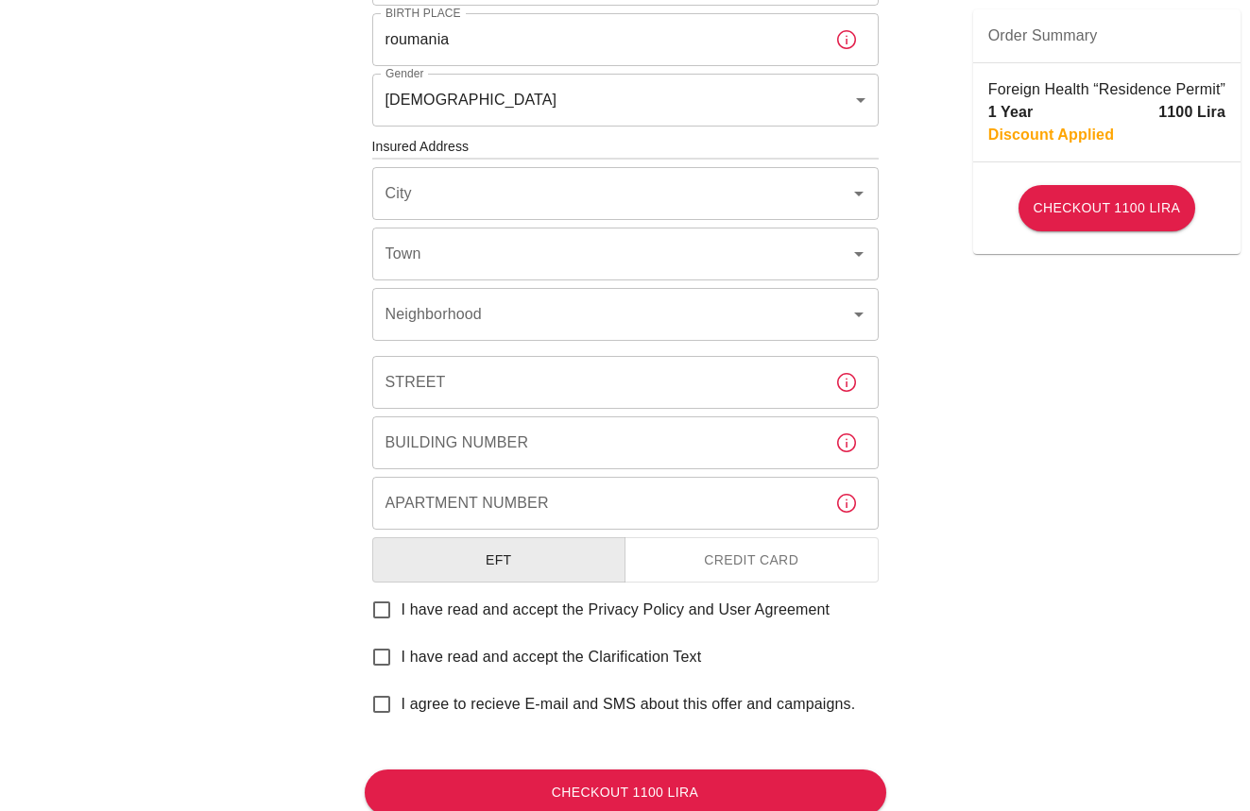
scroll to position [653, 0]
